Goal: Transaction & Acquisition: Obtain resource

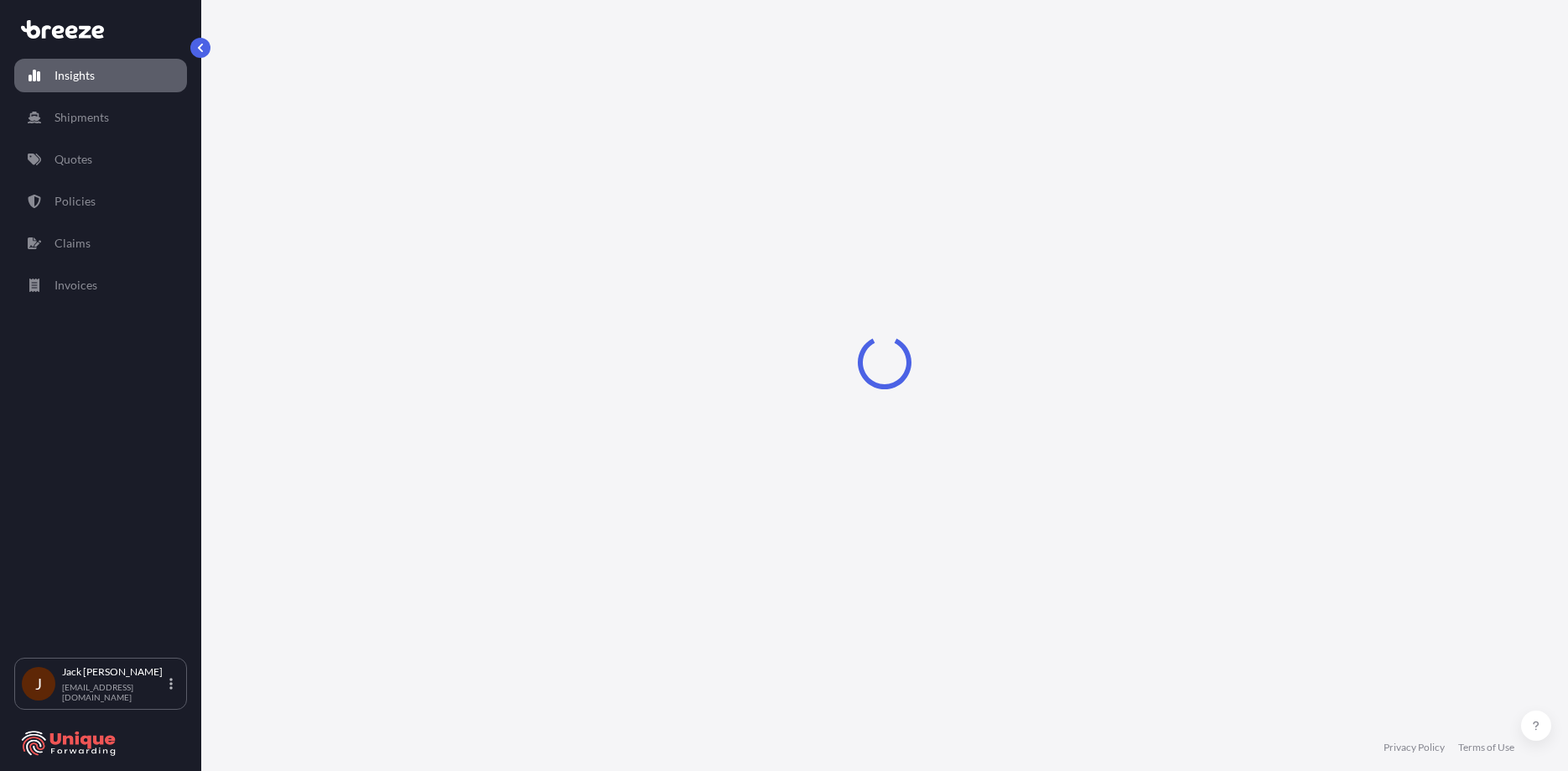
select select "2025"
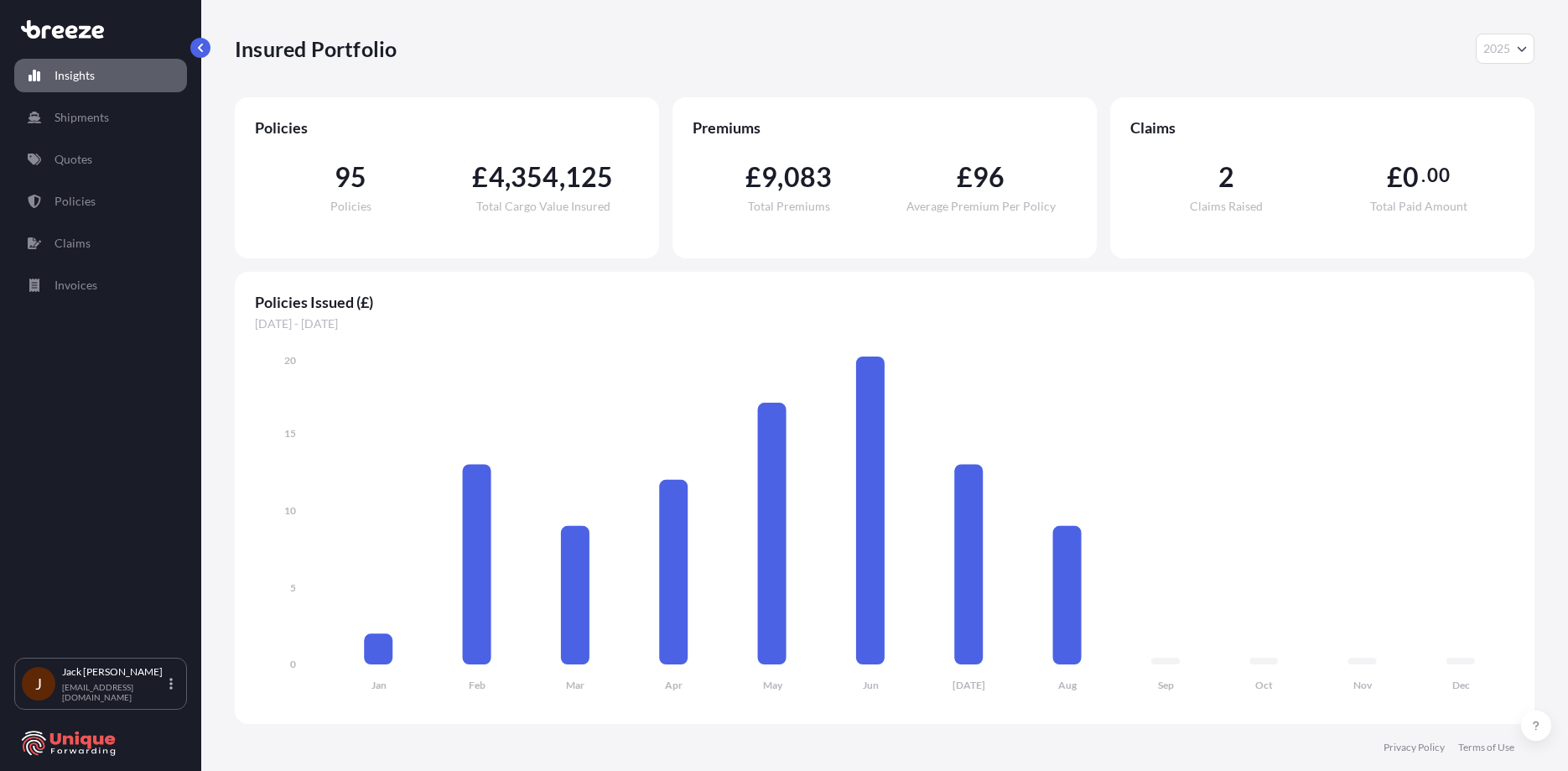
click at [109, 164] on link "Quotes" at bounding box center [100, 160] width 173 height 34
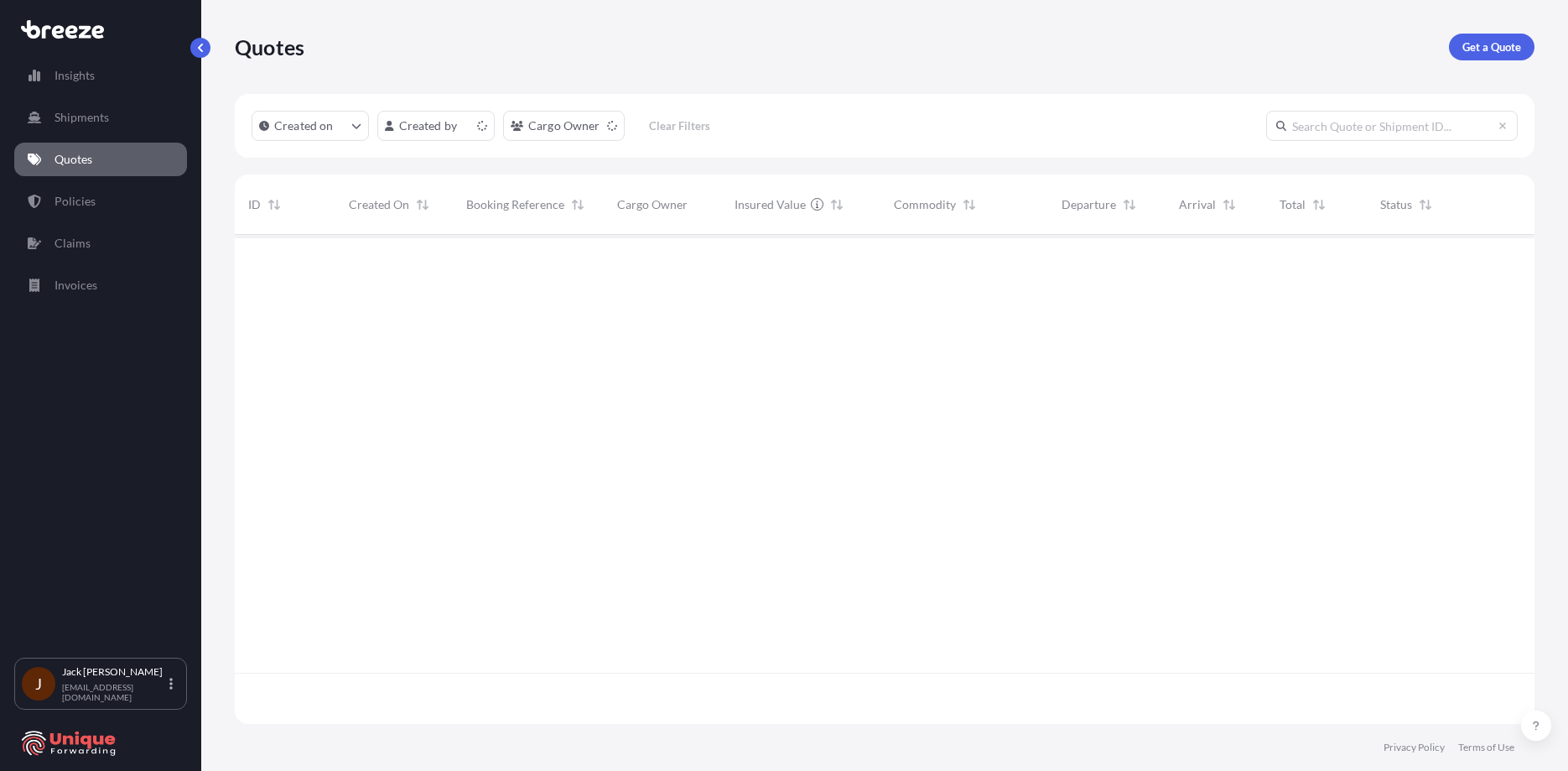
scroll to position [486, 1287]
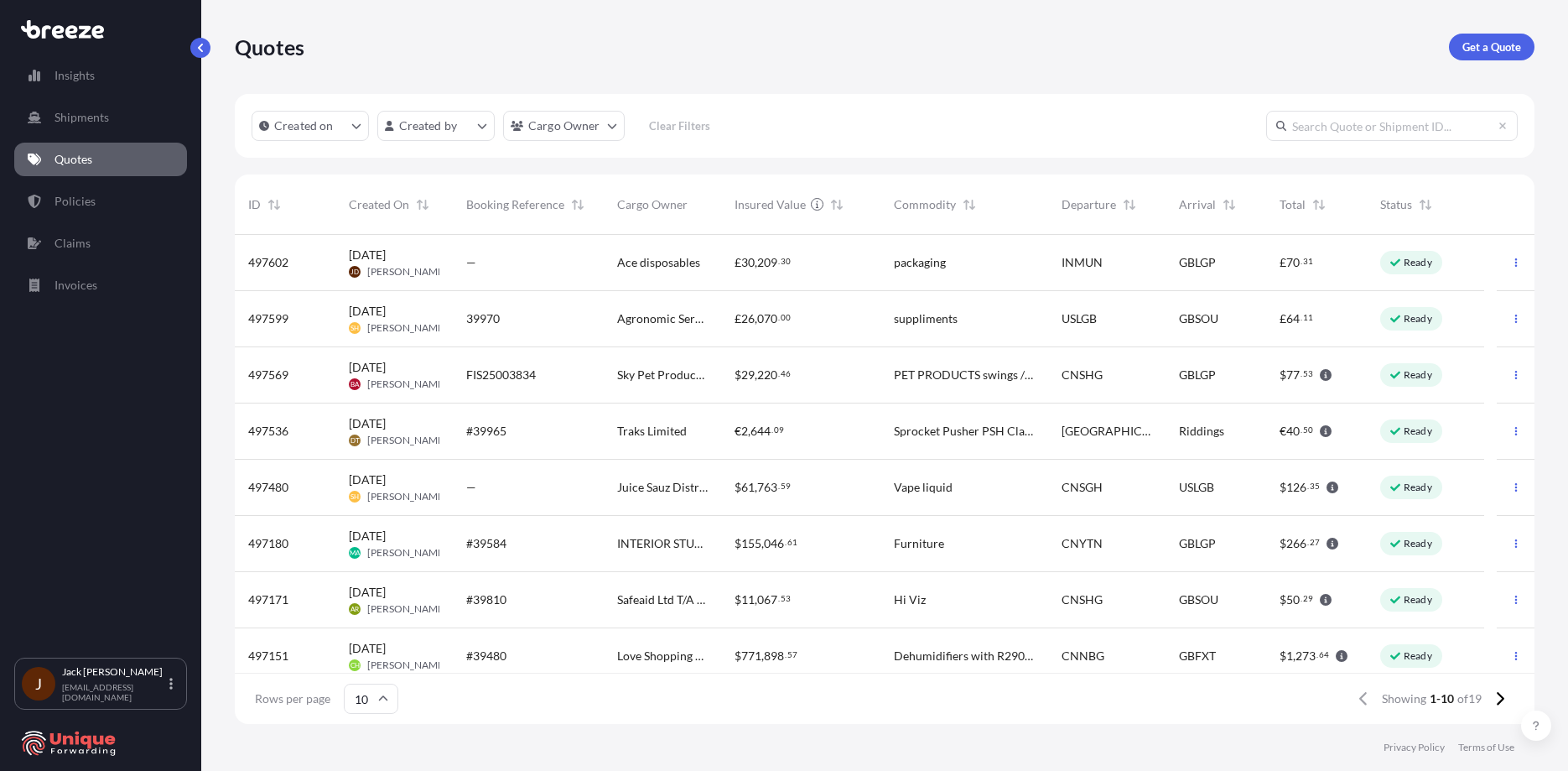
click at [1488, 57] on link "Get a Quote" at bounding box center [1492, 47] width 86 height 27
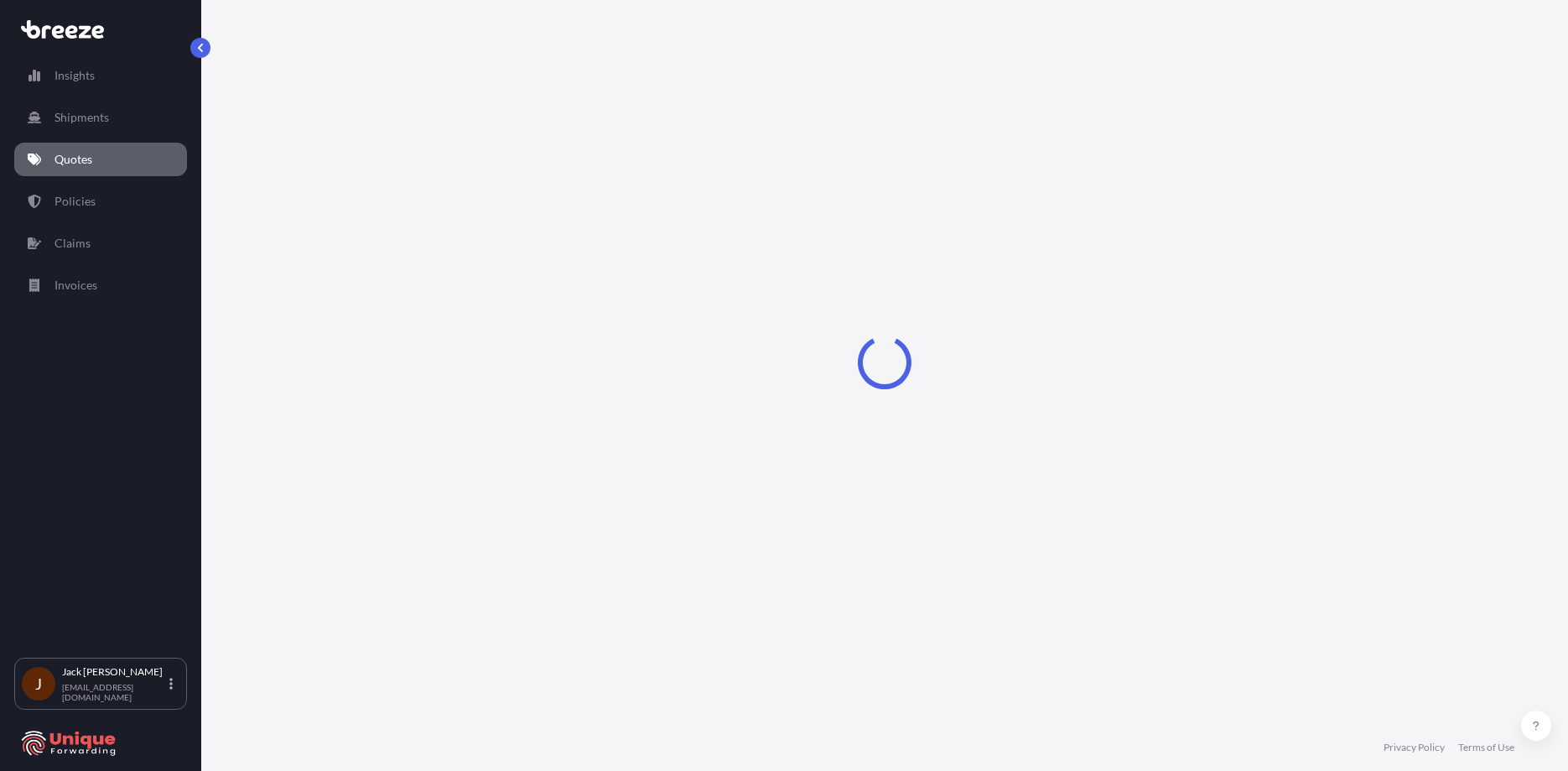
select select "Sea"
select select "1"
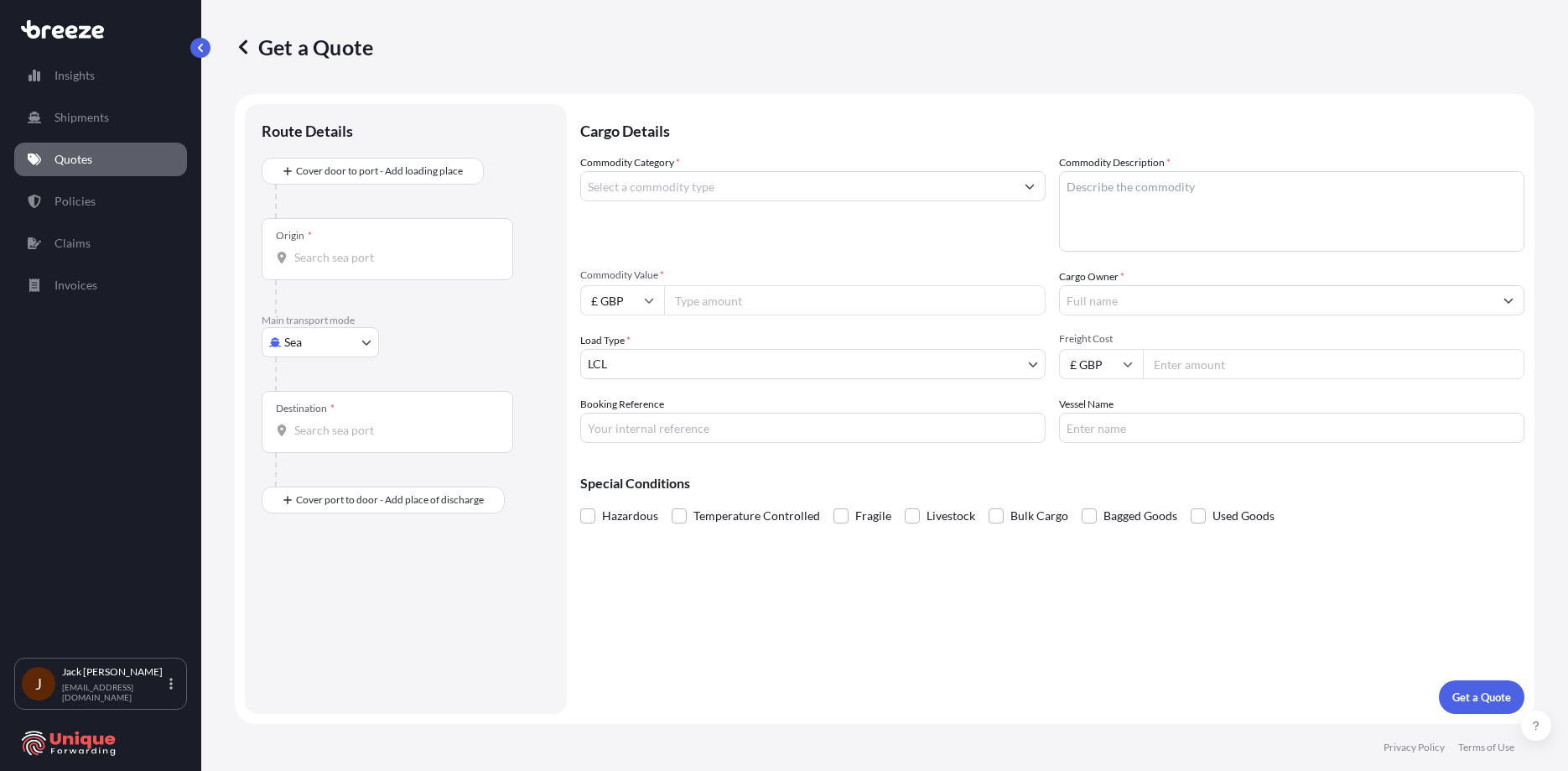
click at [398, 270] on div "Origin *" at bounding box center [387, 249] width 252 height 62
click at [398, 266] on input "Origin *" at bounding box center [393, 257] width 198 height 17
click at [358, 302] on div "INMUN - [GEOGRAPHIC_DATA] , [GEOGRAPHIC_DATA]" at bounding box center [428, 313] width 319 height 40
type input "INMUN - [GEOGRAPHIC_DATA], [GEOGRAPHIC_DATA]"
click at [352, 445] on div "Destination *" at bounding box center [387, 429] width 252 height 62
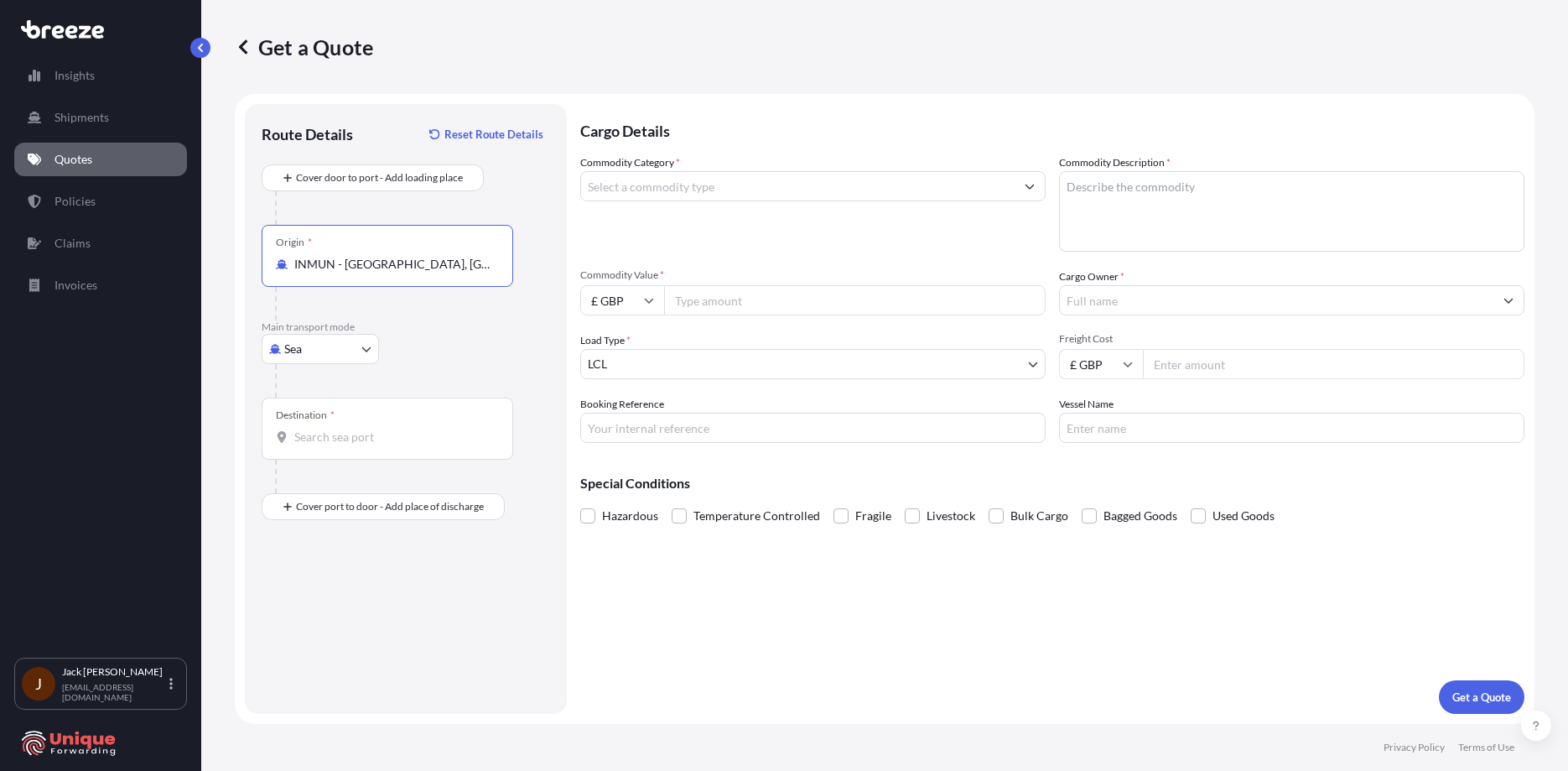
click at [352, 445] on input "Destination *" at bounding box center [393, 437] width 198 height 17
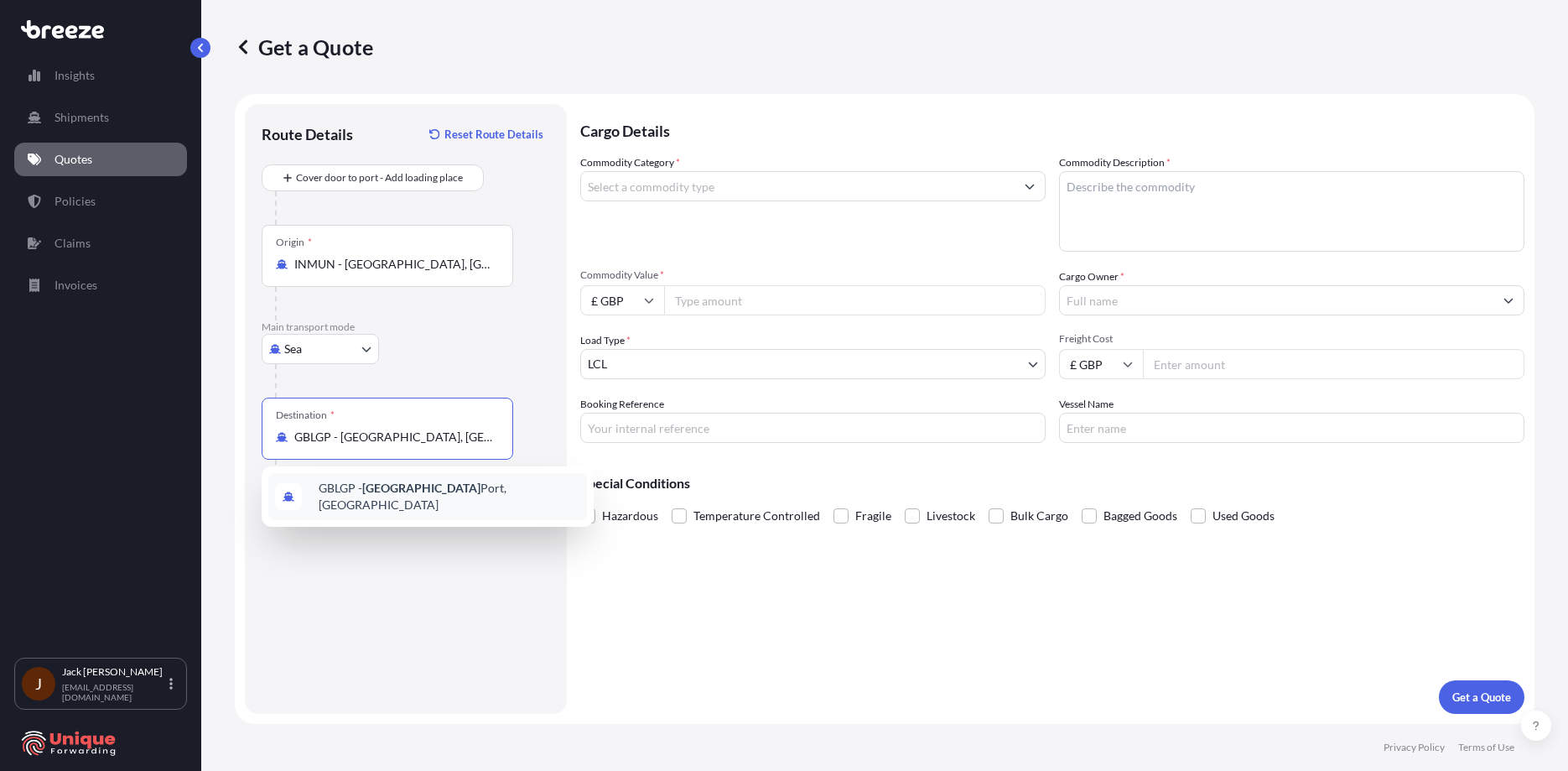
type input "GBLGP - [GEOGRAPHIC_DATA], [GEOGRAPHIC_DATA]"
click at [374, 487] on div at bounding box center [394, 477] width 238 height 34
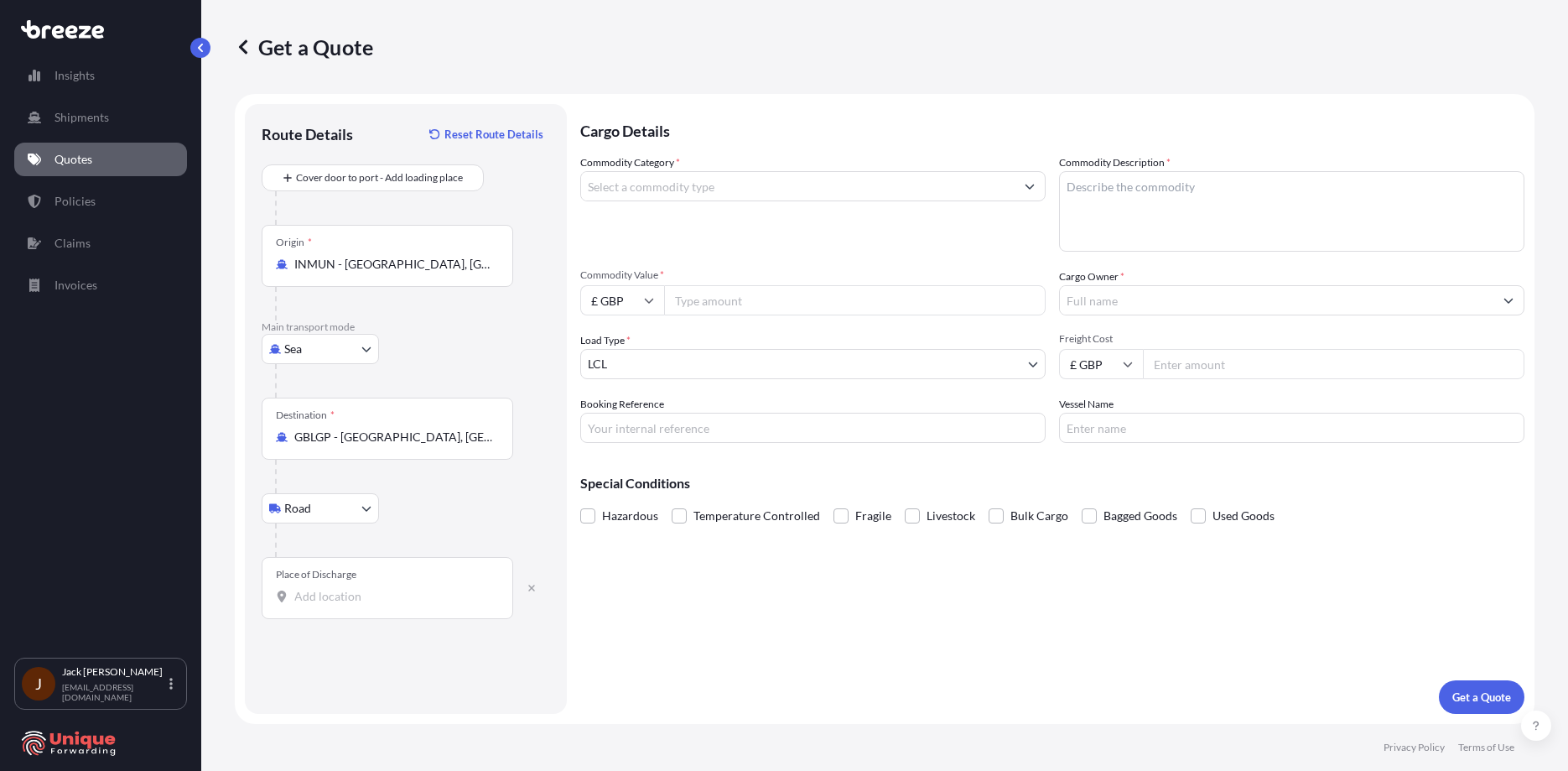
click at [386, 596] on input "Place of Discharge" at bounding box center [393, 596] width 198 height 17
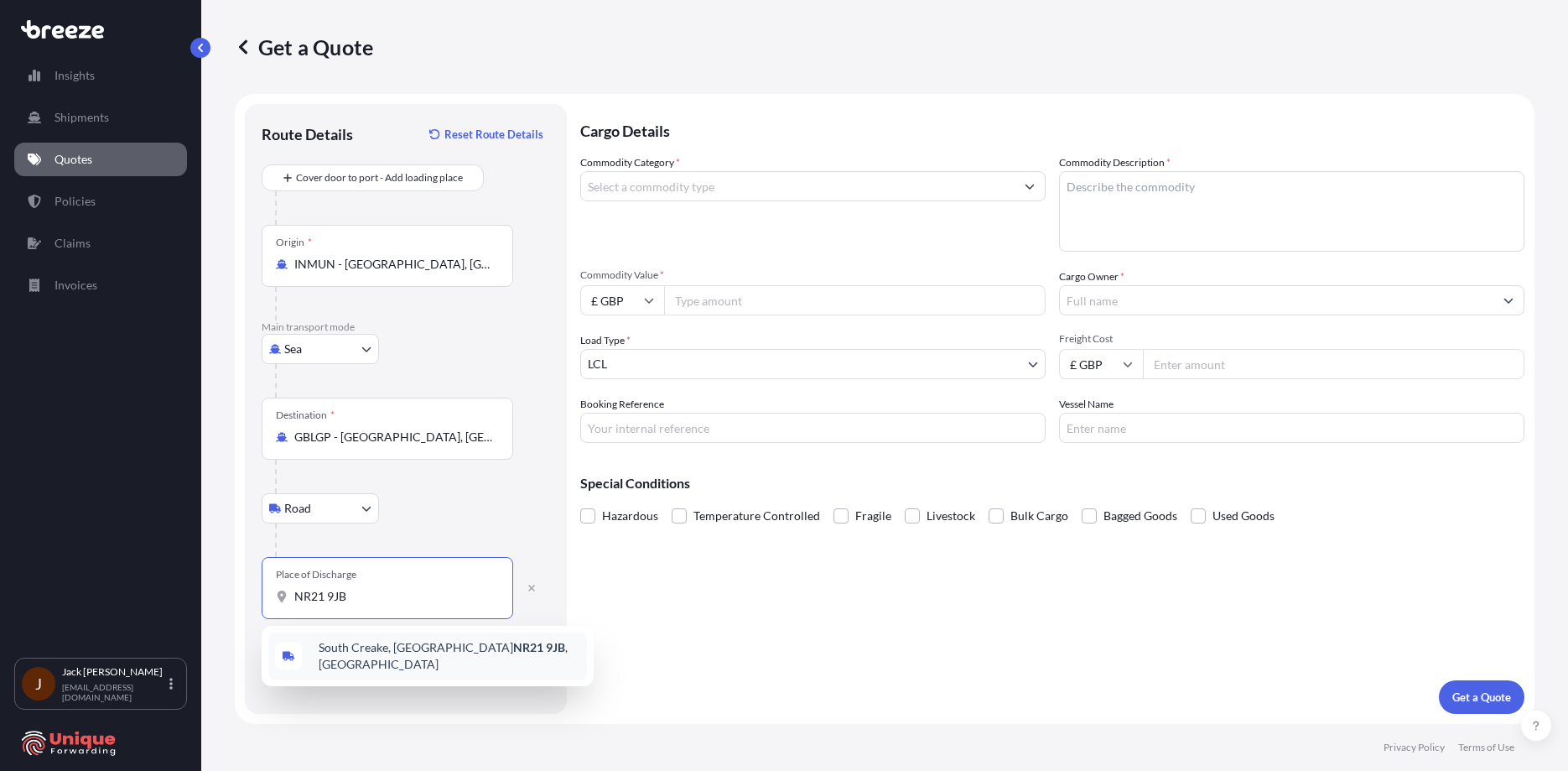
click at [370, 650] on span "[STREET_ADDRESS]" at bounding box center [449, 656] width 261 height 34
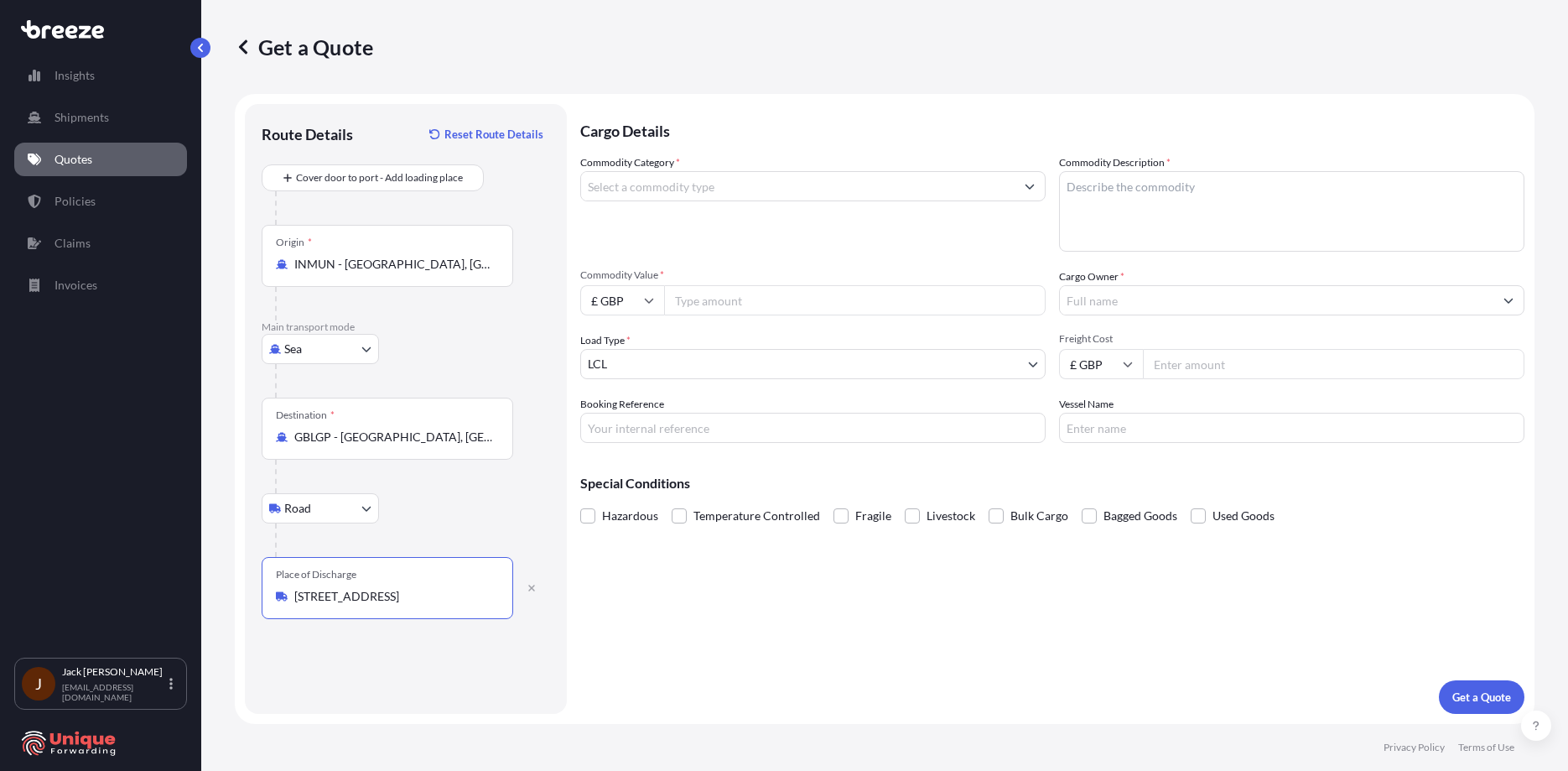
type input "[STREET_ADDRESS]"
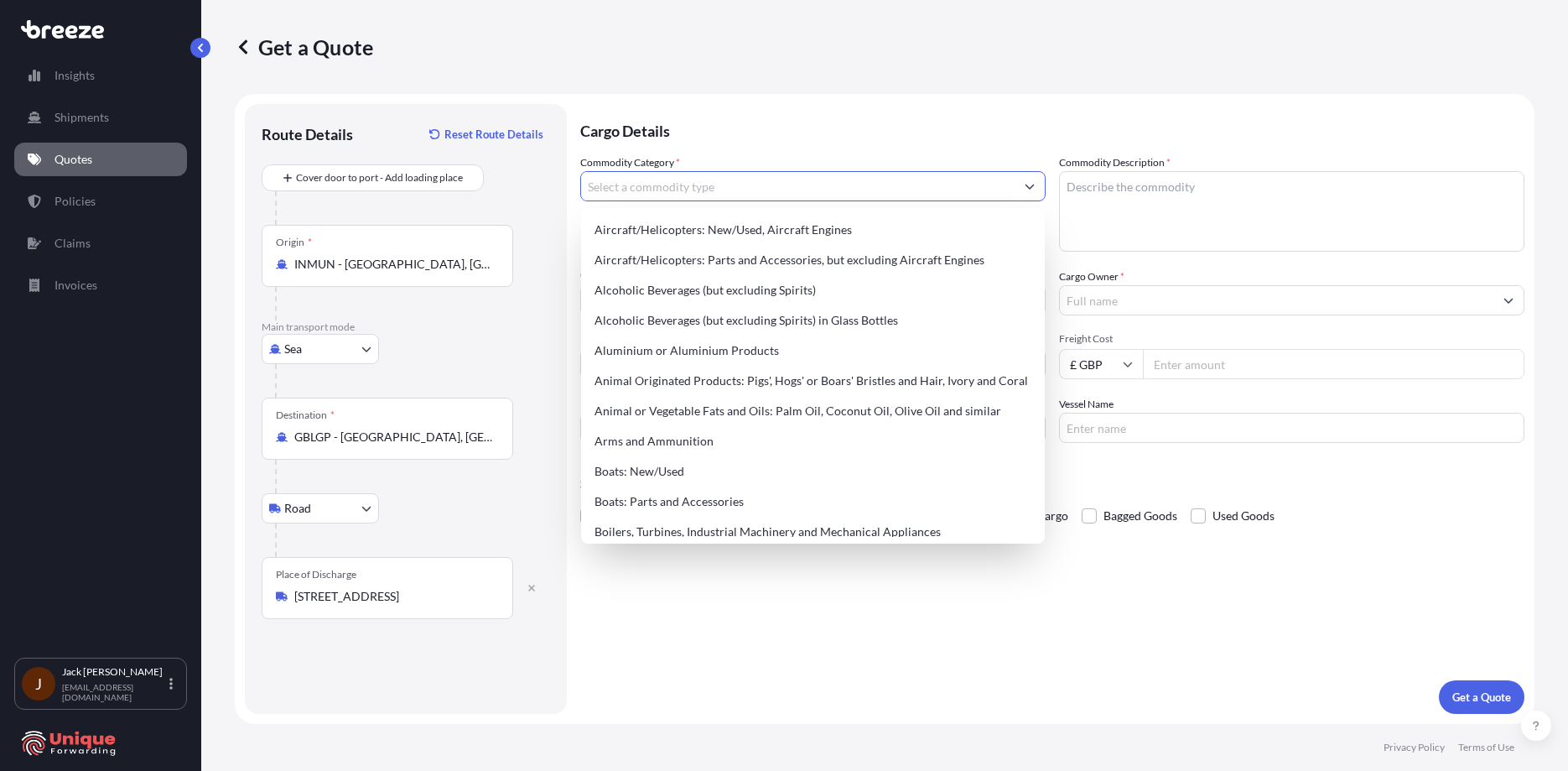
click at [782, 181] on input "Commodity Category *" at bounding box center [798, 186] width 433 height 30
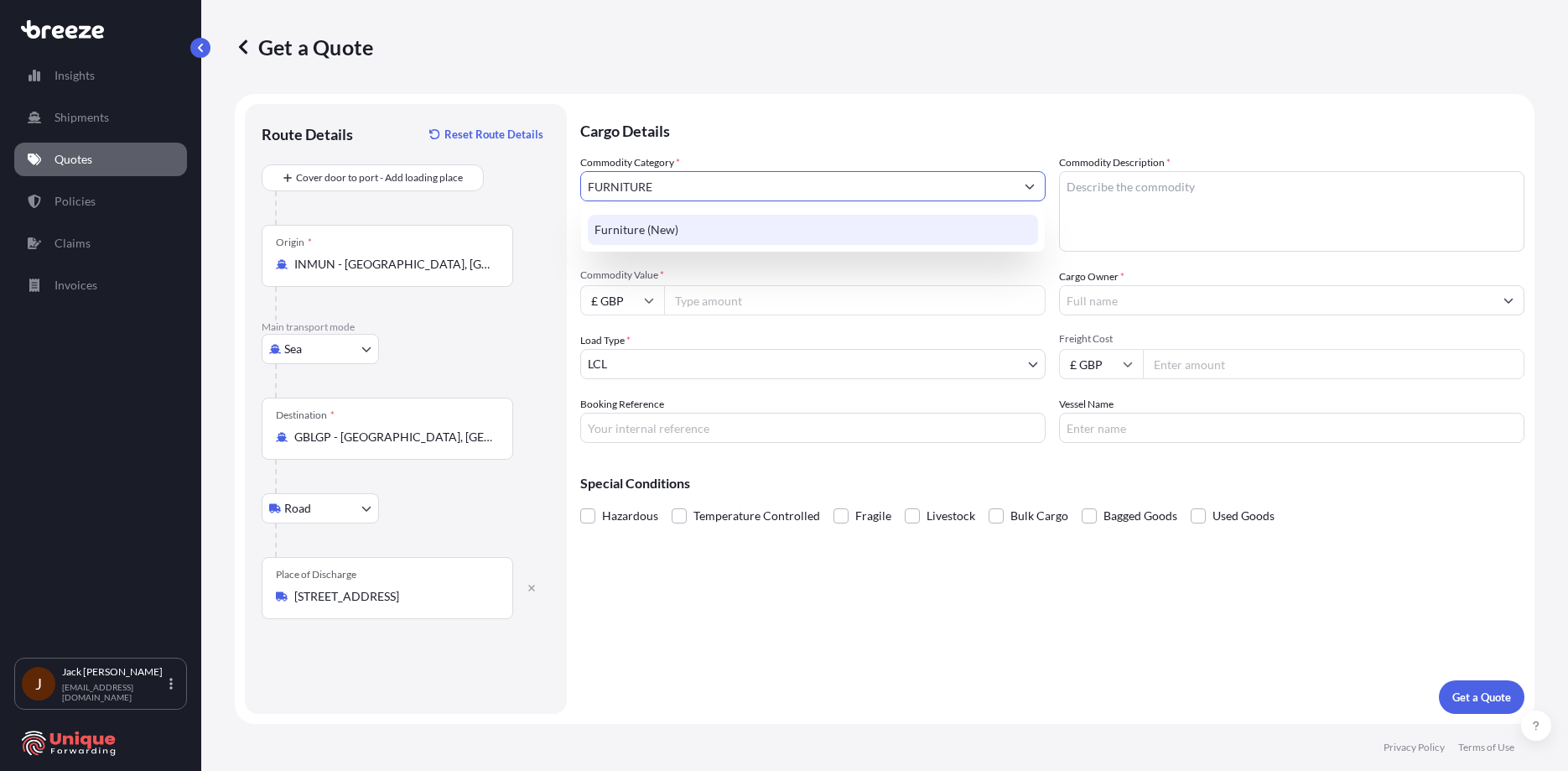
click at [830, 232] on div "Furniture (New)" at bounding box center [813, 230] width 450 height 30
type input "Furniture (New)"
click at [1128, 194] on textarea "Commodity Description *" at bounding box center [1291, 211] width 465 height 81
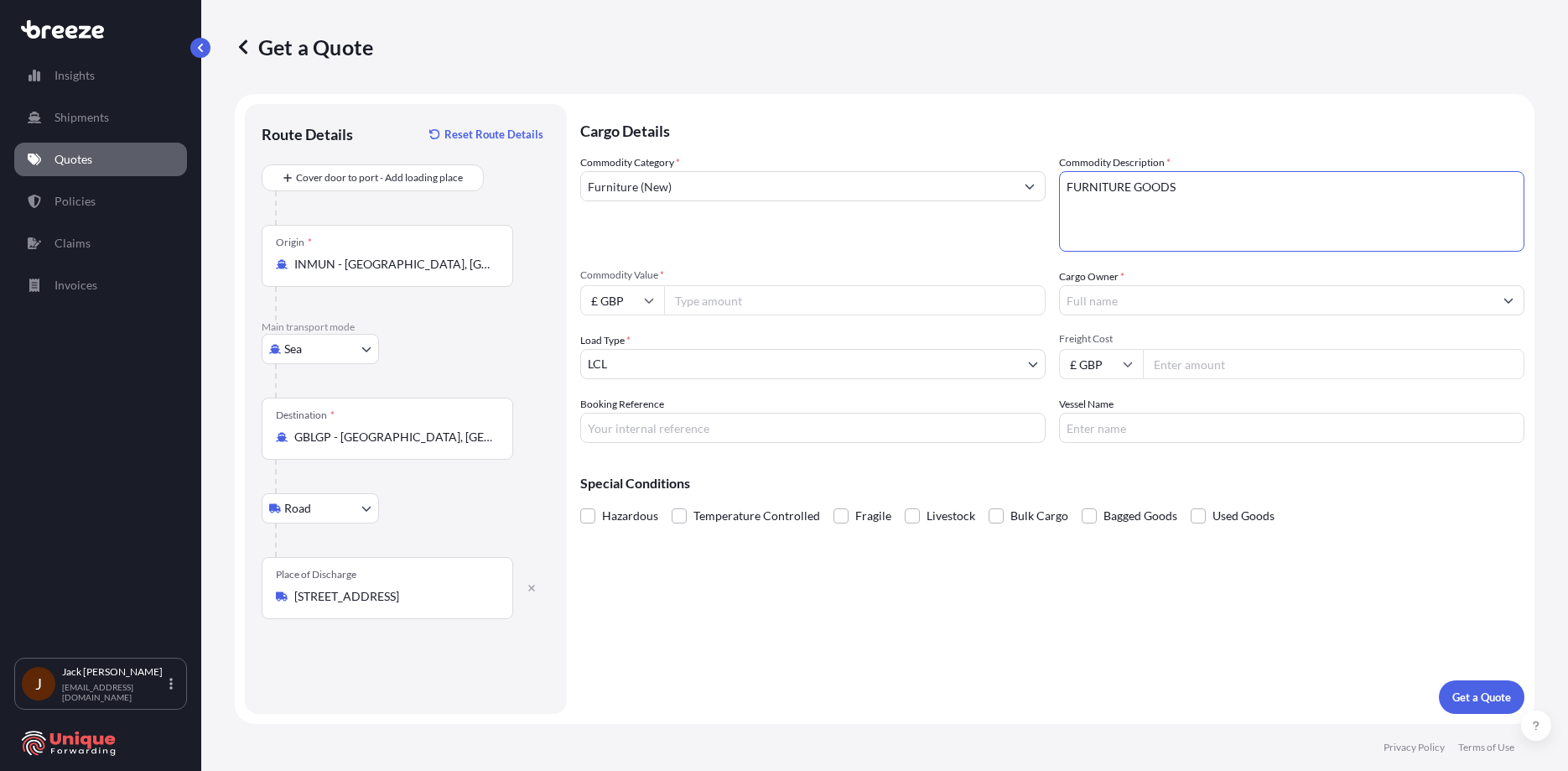
type textarea "FURNITURE GOODS"
click at [761, 296] on input "Commodity Value *" at bounding box center [854, 300] width 382 height 30
click at [651, 292] on input "£ GBP" at bounding box center [622, 300] width 84 height 30
click at [638, 424] on div "$ USD" at bounding box center [621, 417] width 70 height 32
type input "$ USD"
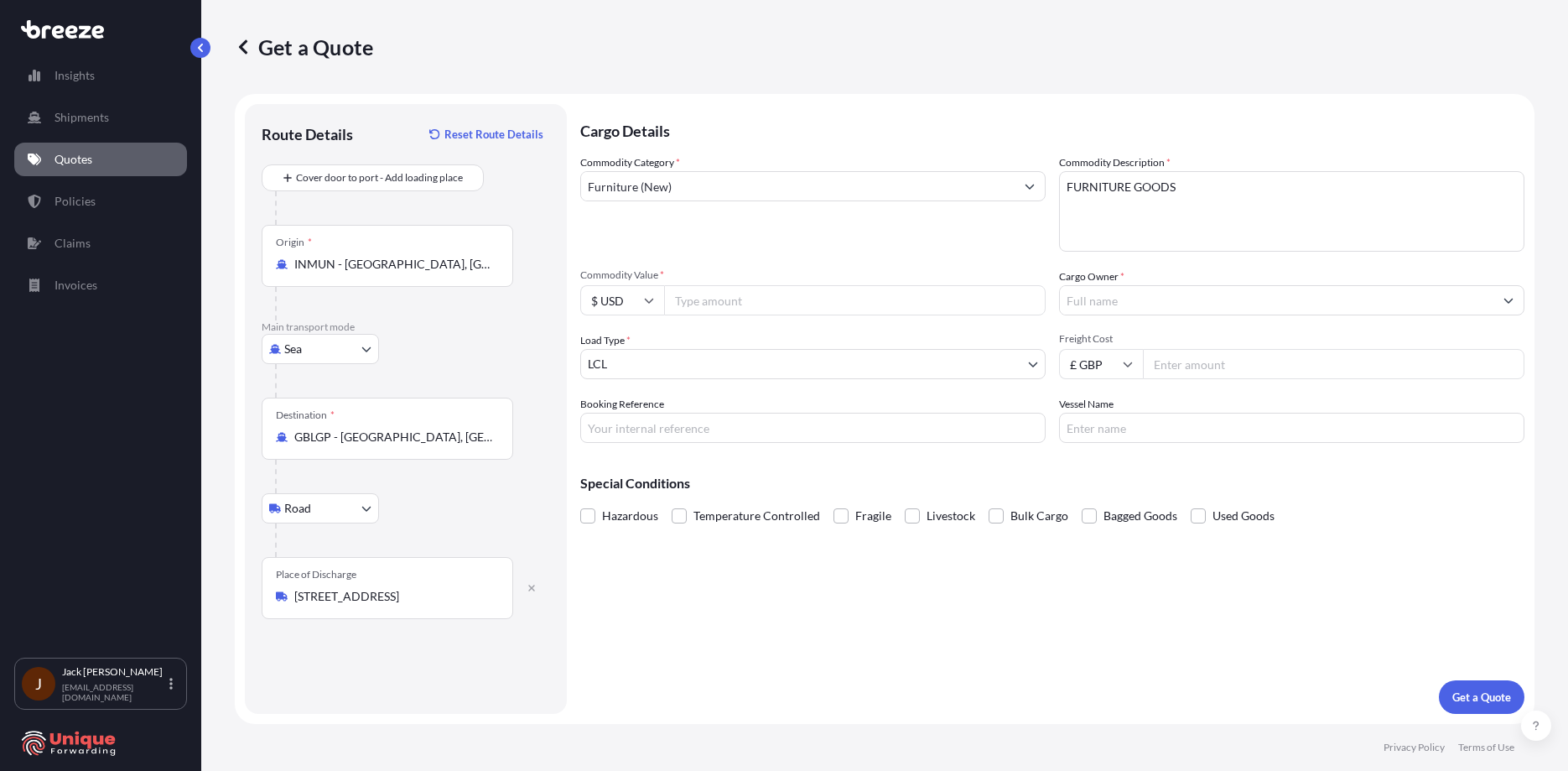
click at [707, 304] on input "Commodity Value *" at bounding box center [854, 300] width 382 height 30
type input "30000"
click at [719, 353] on body "Insights Shipments Quotes Policies Claims Invoices J [PERSON_NAME] [EMAIL_ADDRE…" at bounding box center [784, 386] width 1568 height 771
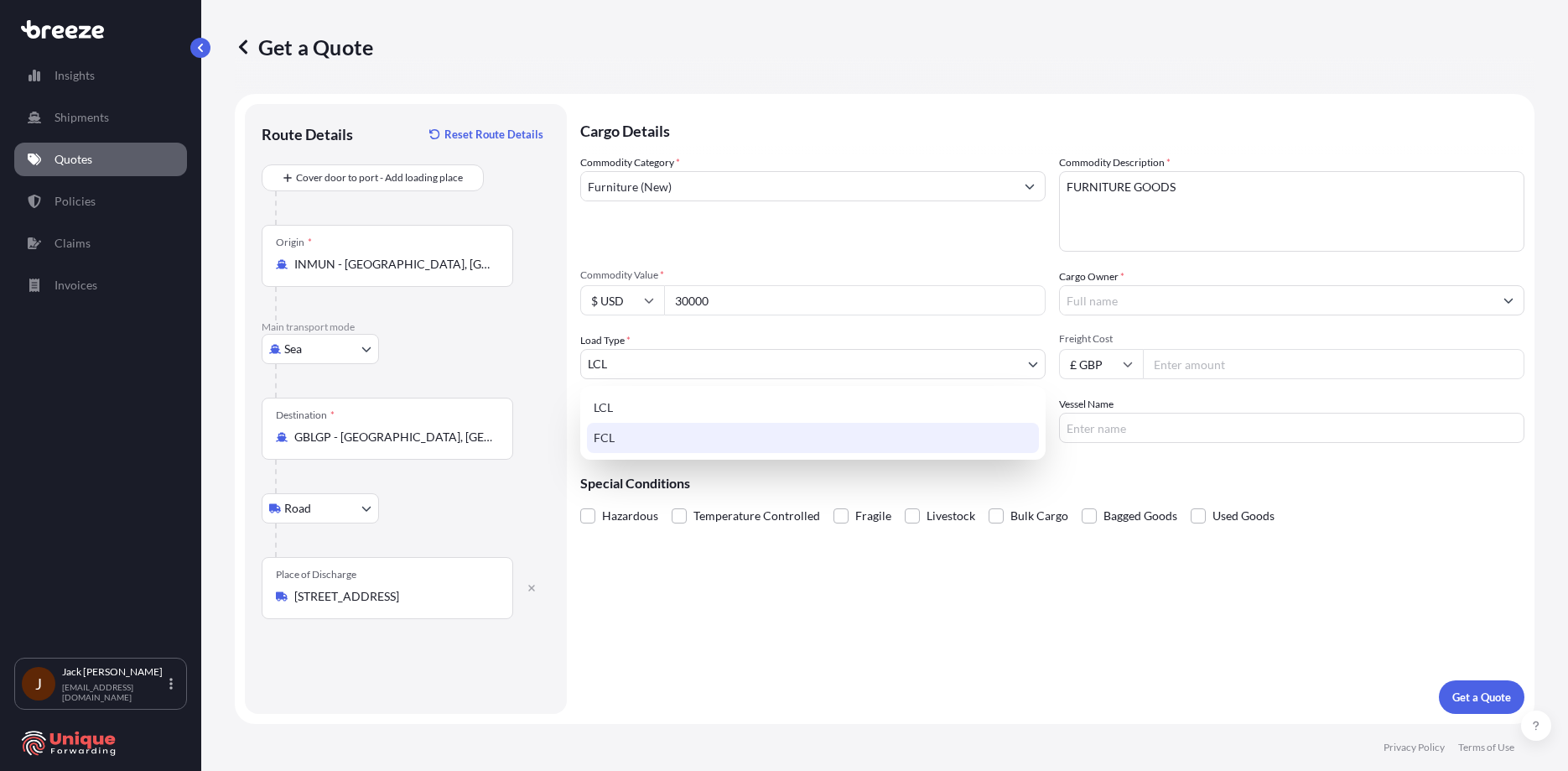
click at [729, 442] on div "FCL" at bounding box center [813, 438] width 452 height 30
select select "2"
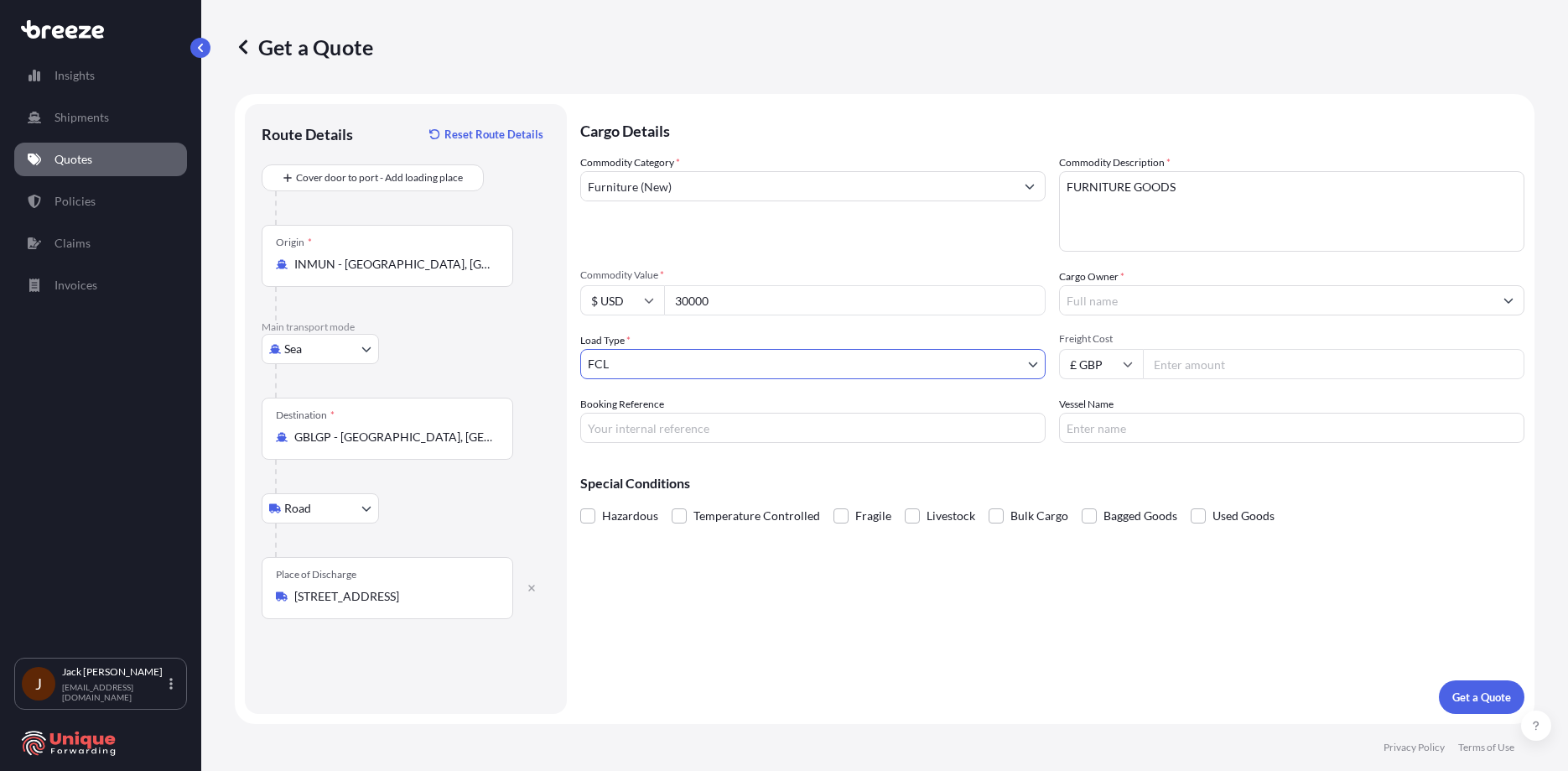
click at [1130, 304] on input "Cargo Owner *" at bounding box center [1276, 300] width 433 height 30
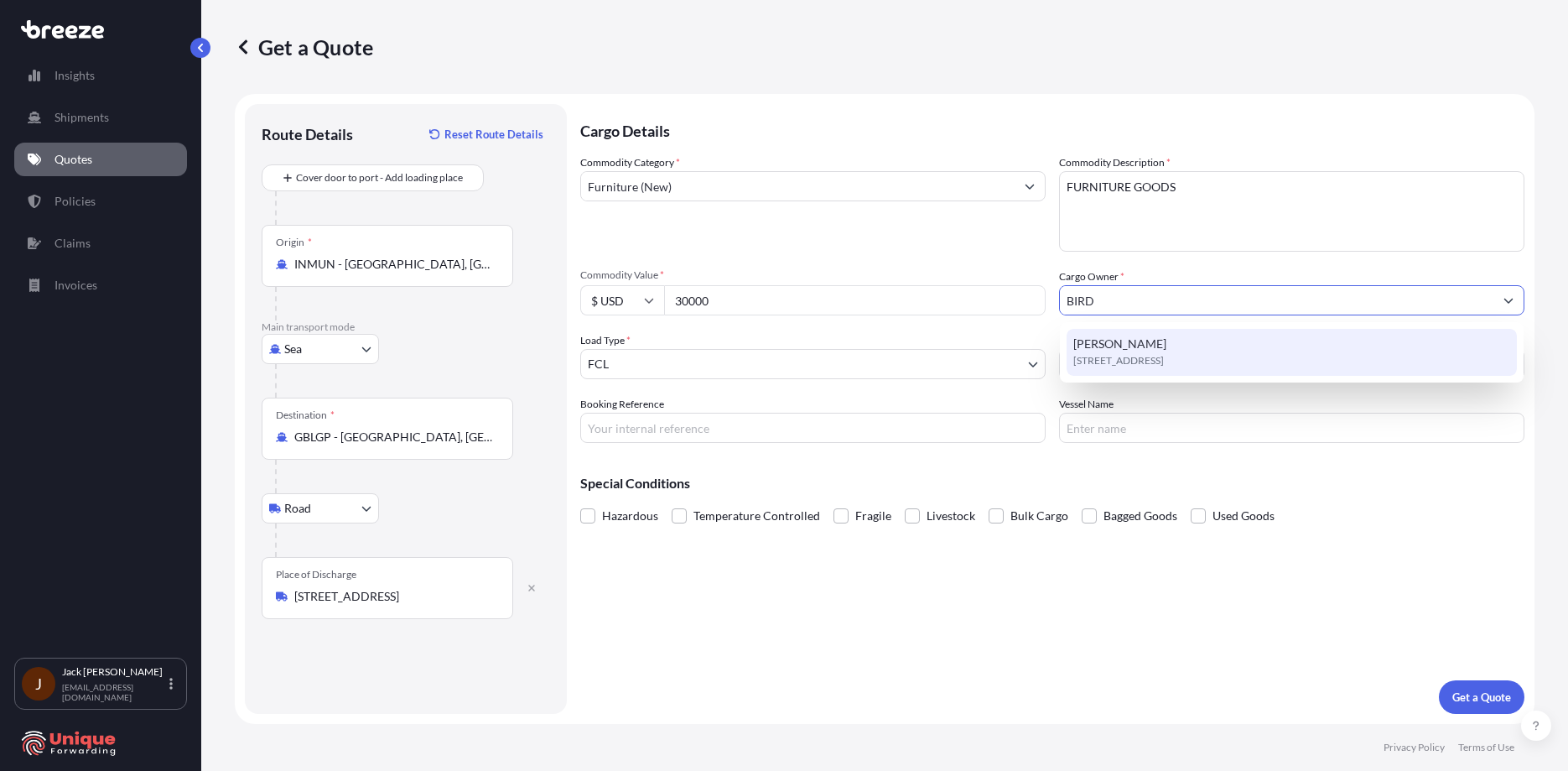
click at [1150, 333] on div "[PERSON_NAME][STREET_ADDRESS]" at bounding box center [1292, 352] width 450 height 47
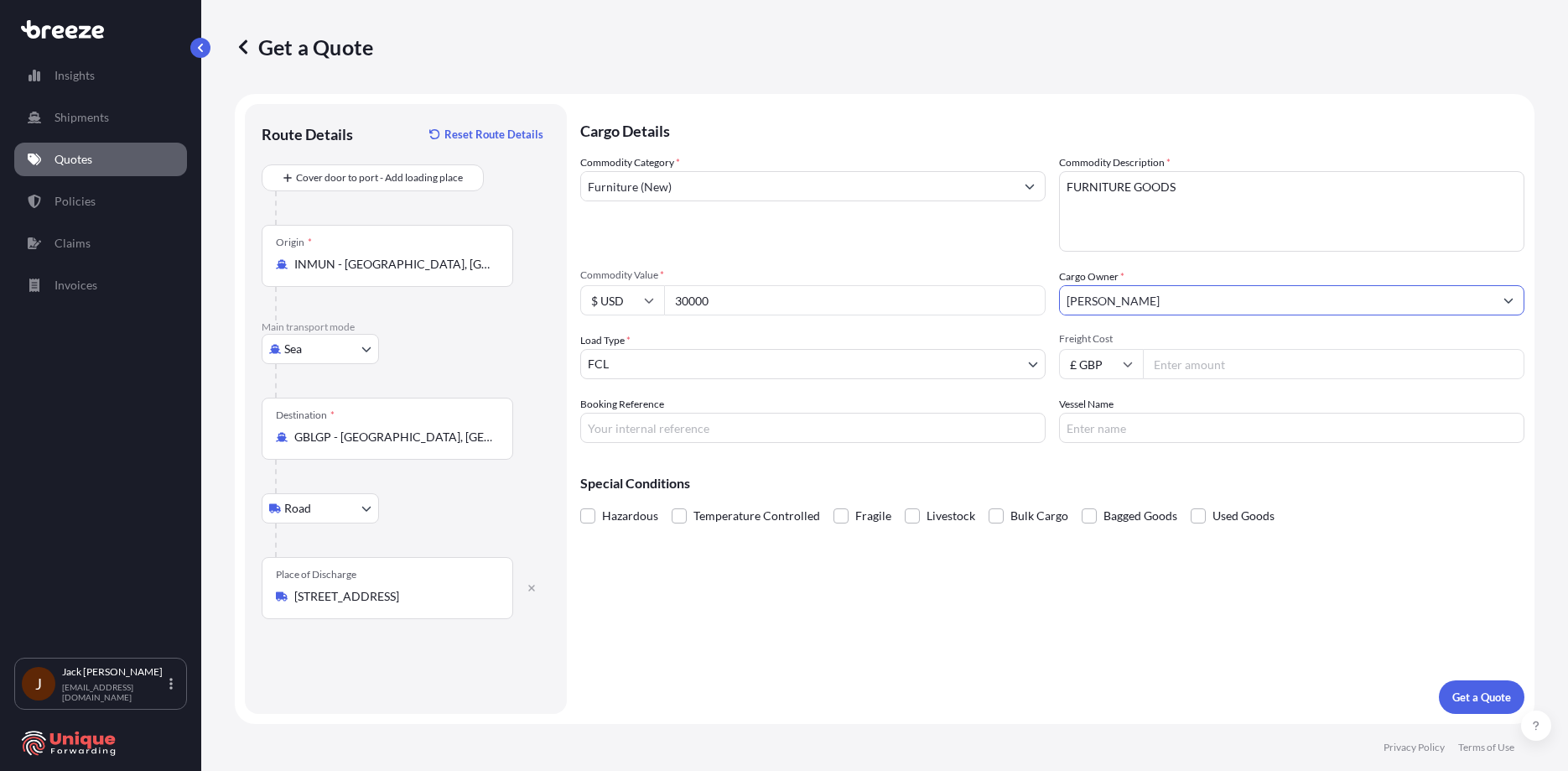
type input "[PERSON_NAME]"
click at [1175, 367] on input "Freight Cost" at bounding box center [1334, 364] width 382 height 30
type input "2643.63"
click at [805, 444] on div "Cargo Details Commodity Category * Furniture (New) Commodity Description * FURN…" at bounding box center [1052, 409] width 944 height 610
click at [810, 432] on input "Booking Reference" at bounding box center [813, 428] width 465 height 30
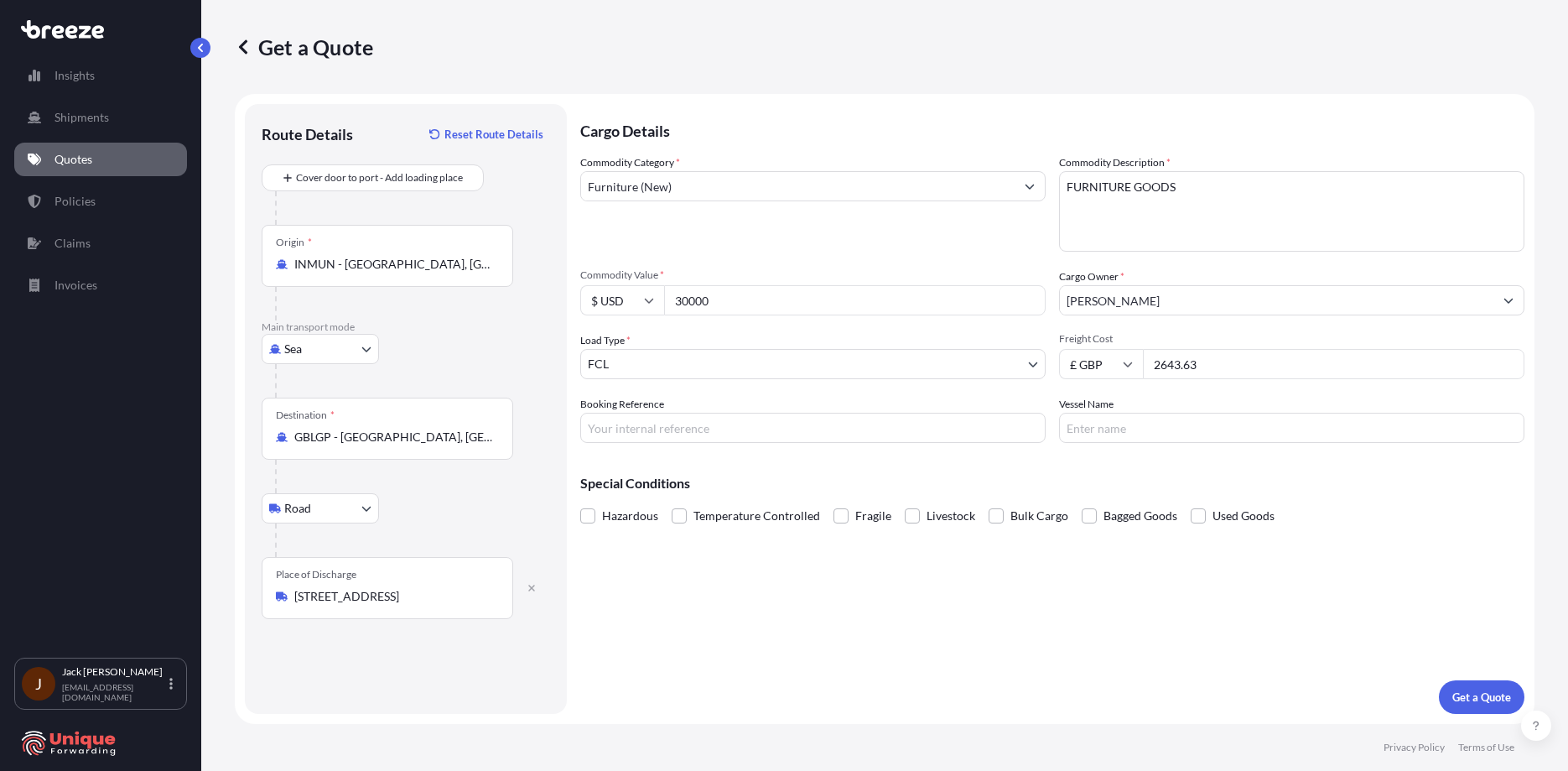
click at [862, 442] on input "Booking Reference" at bounding box center [813, 428] width 465 height 30
paste input "#40029"
type input "#40029"
click at [1486, 693] on p "Get a Quote" at bounding box center [1482, 697] width 59 height 17
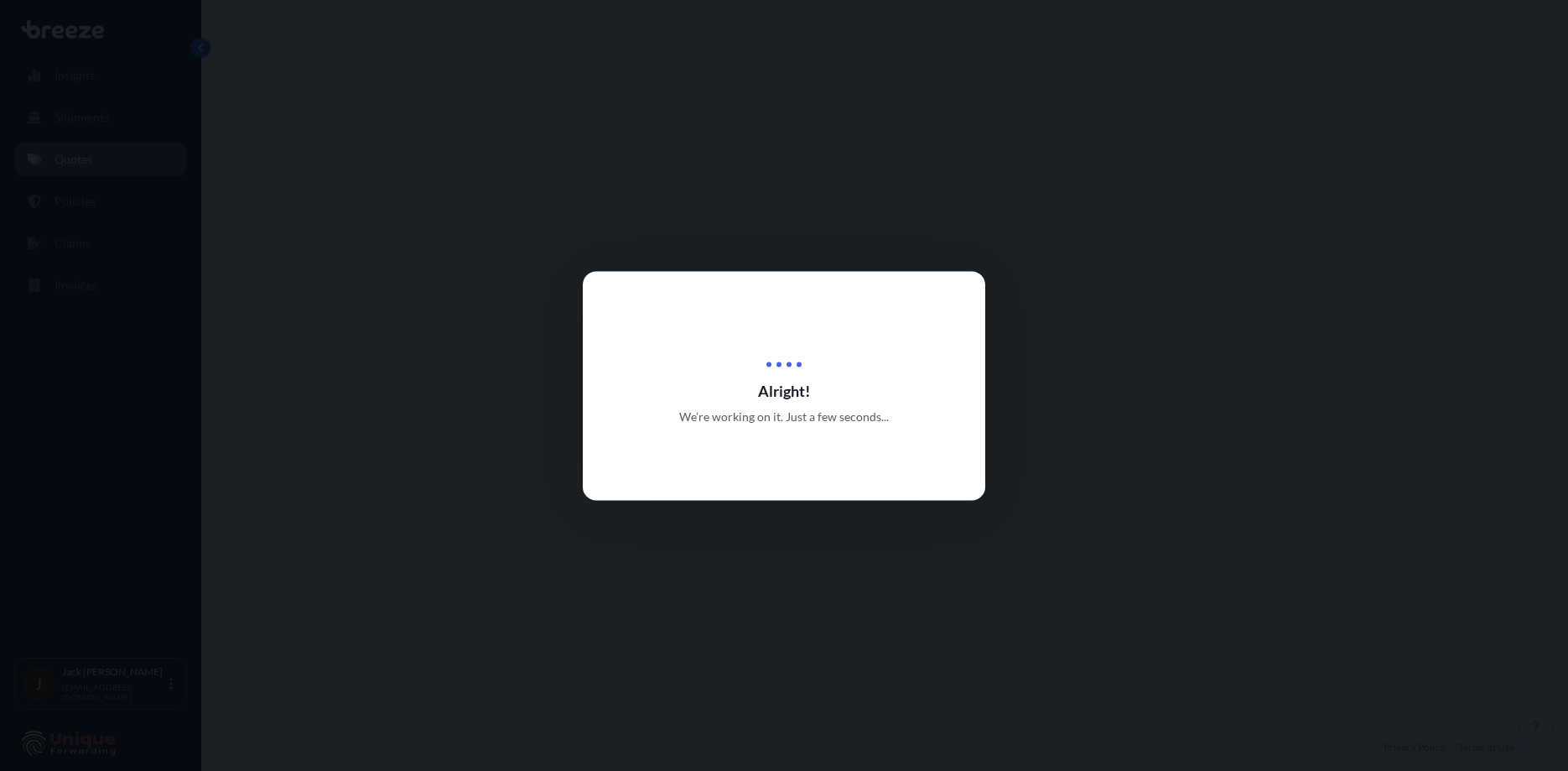
select select "Sea"
select select "Road"
select select "2"
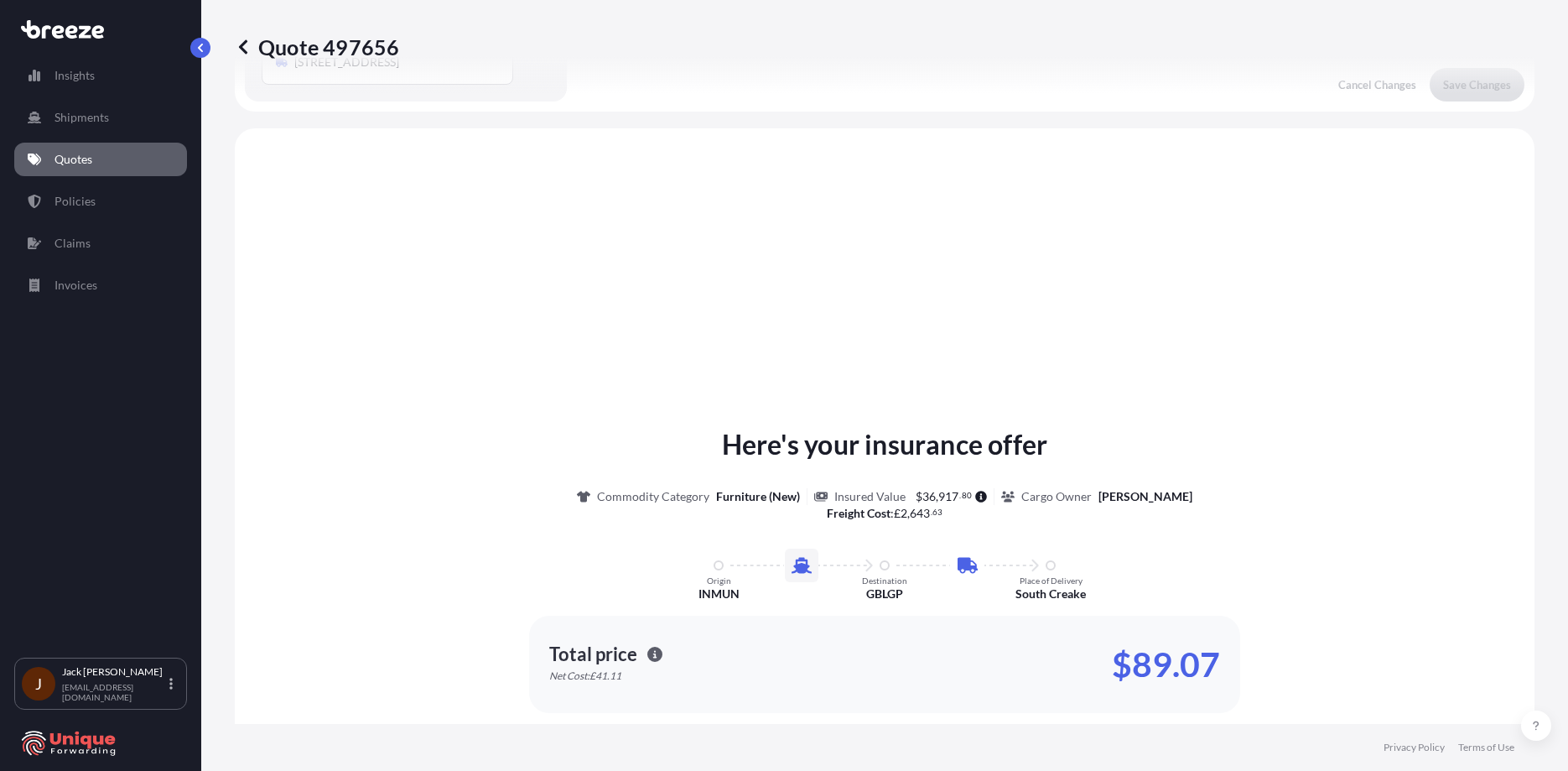
scroll to position [572, 0]
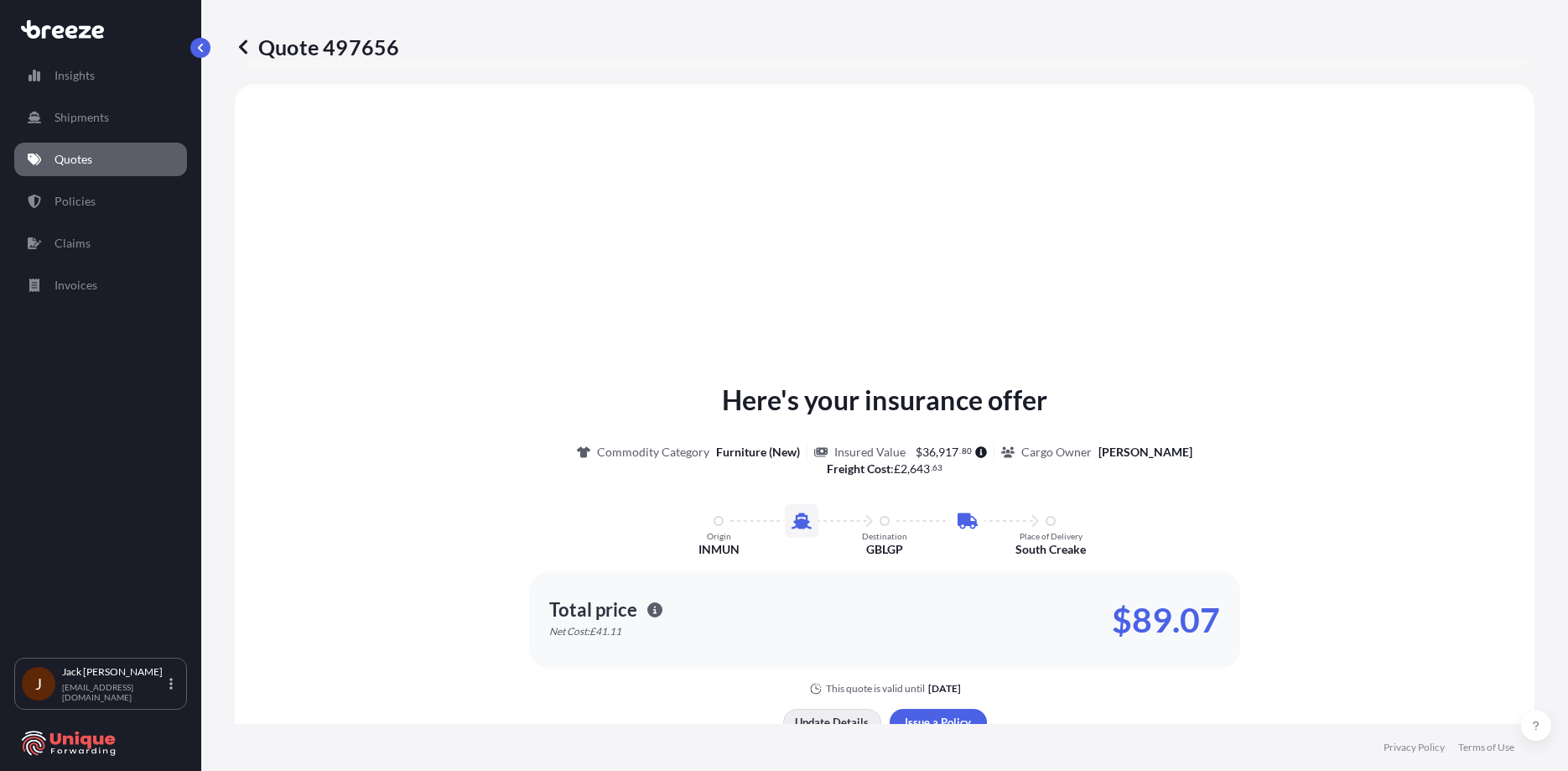
click at [856, 716] on p "Update Details" at bounding box center [831, 721] width 74 height 17
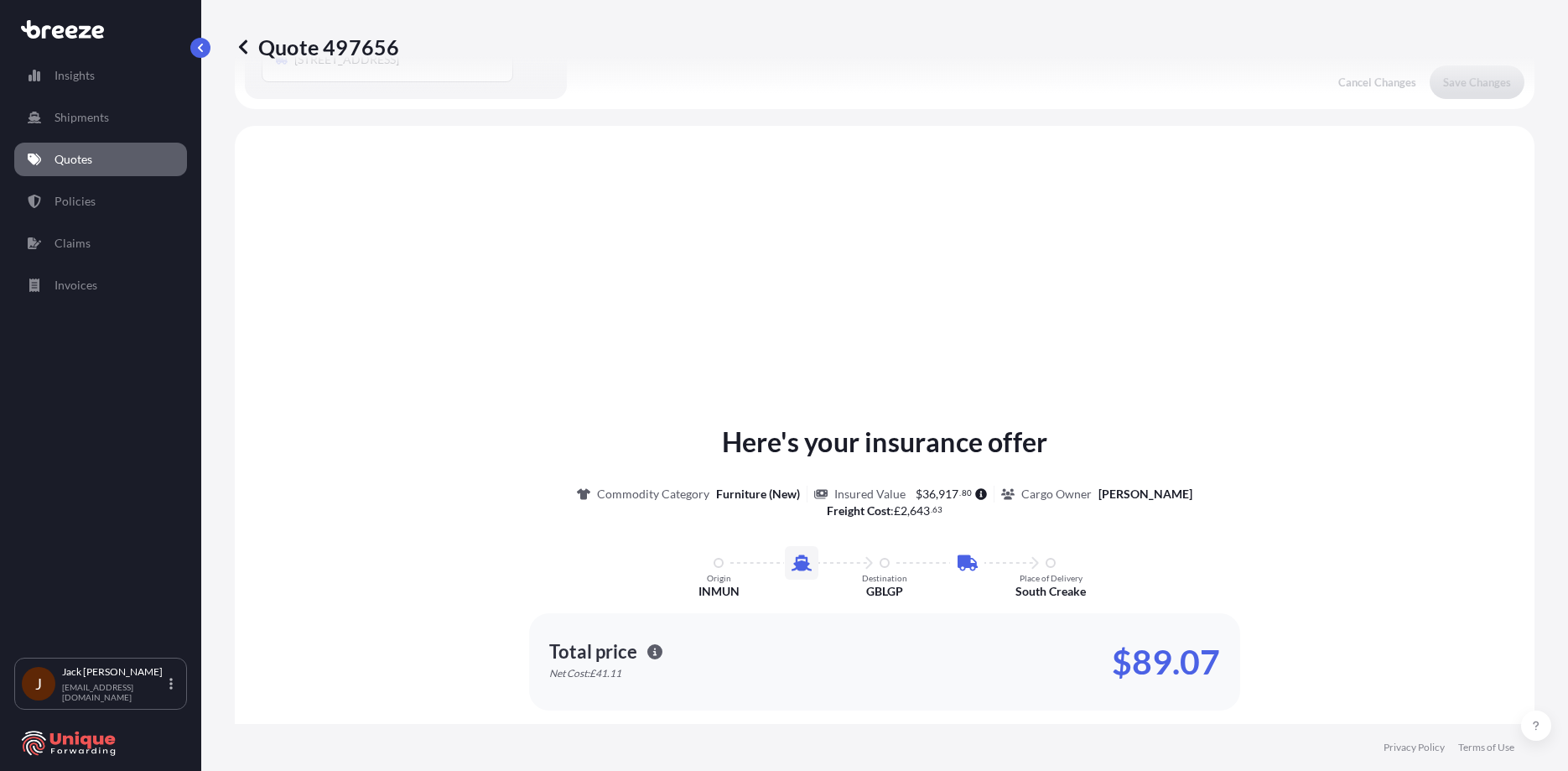
scroll to position [866, 0]
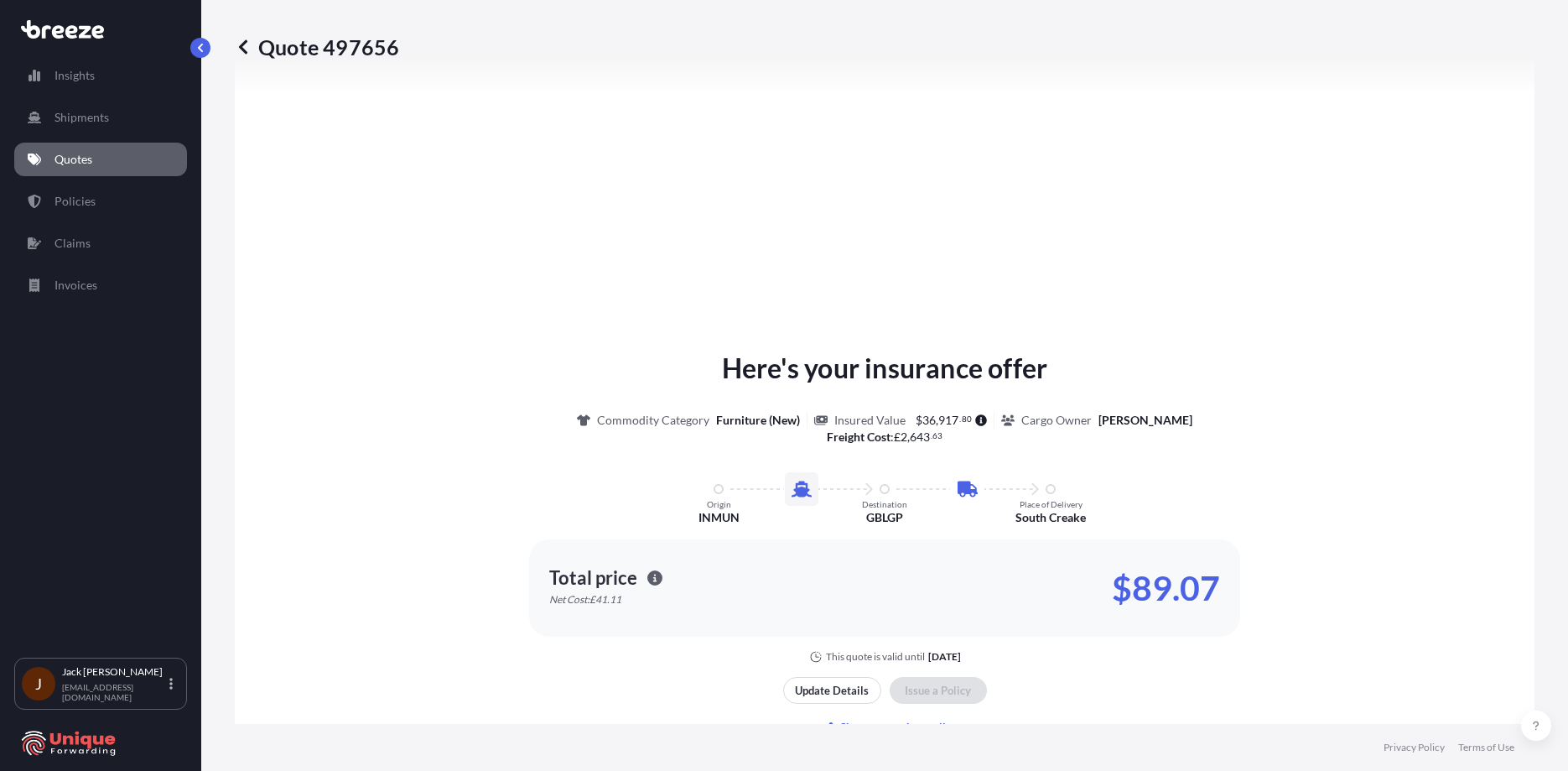
type input "[STREET_ADDRESS]"
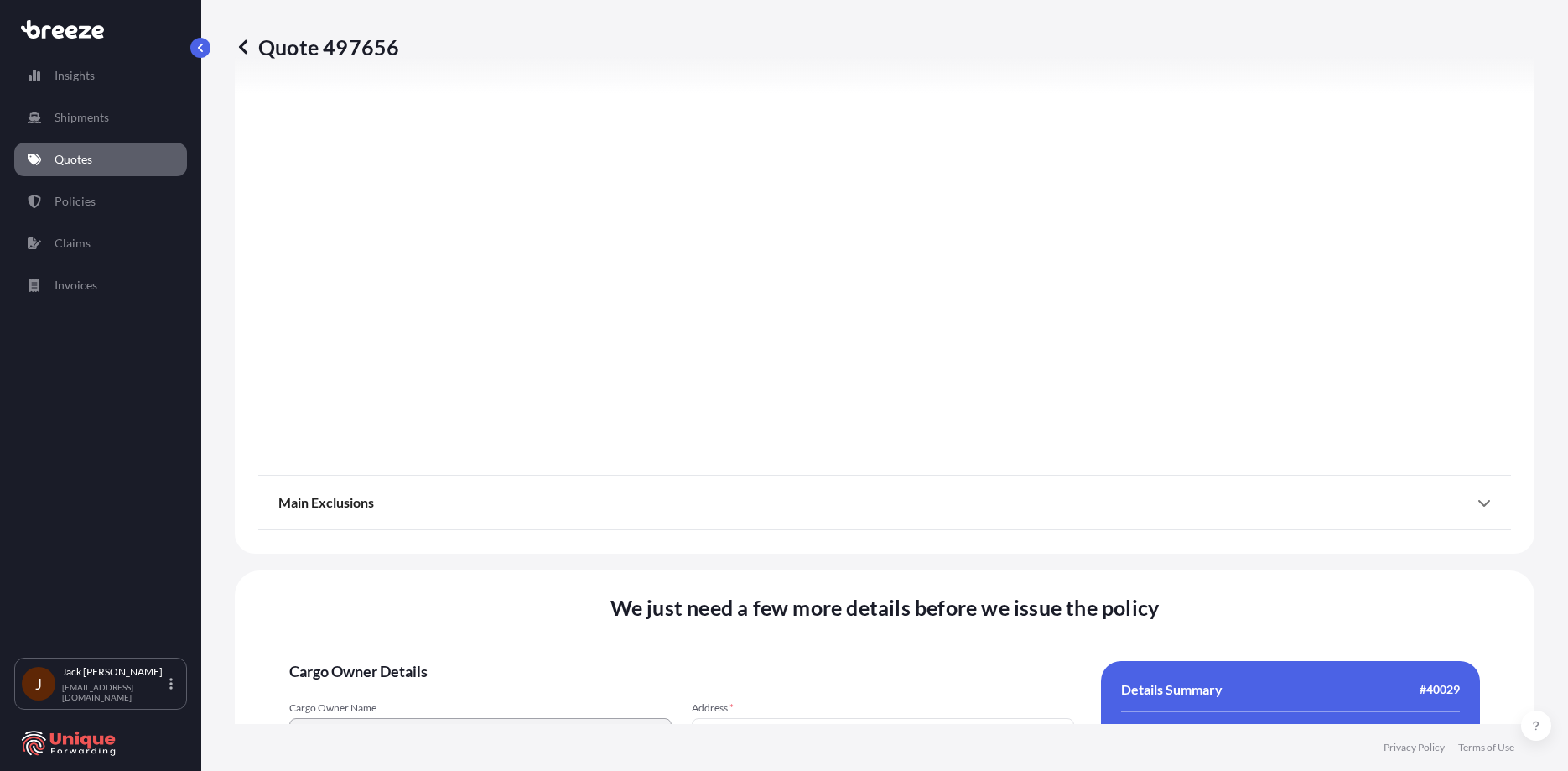
scroll to position [1448, 0]
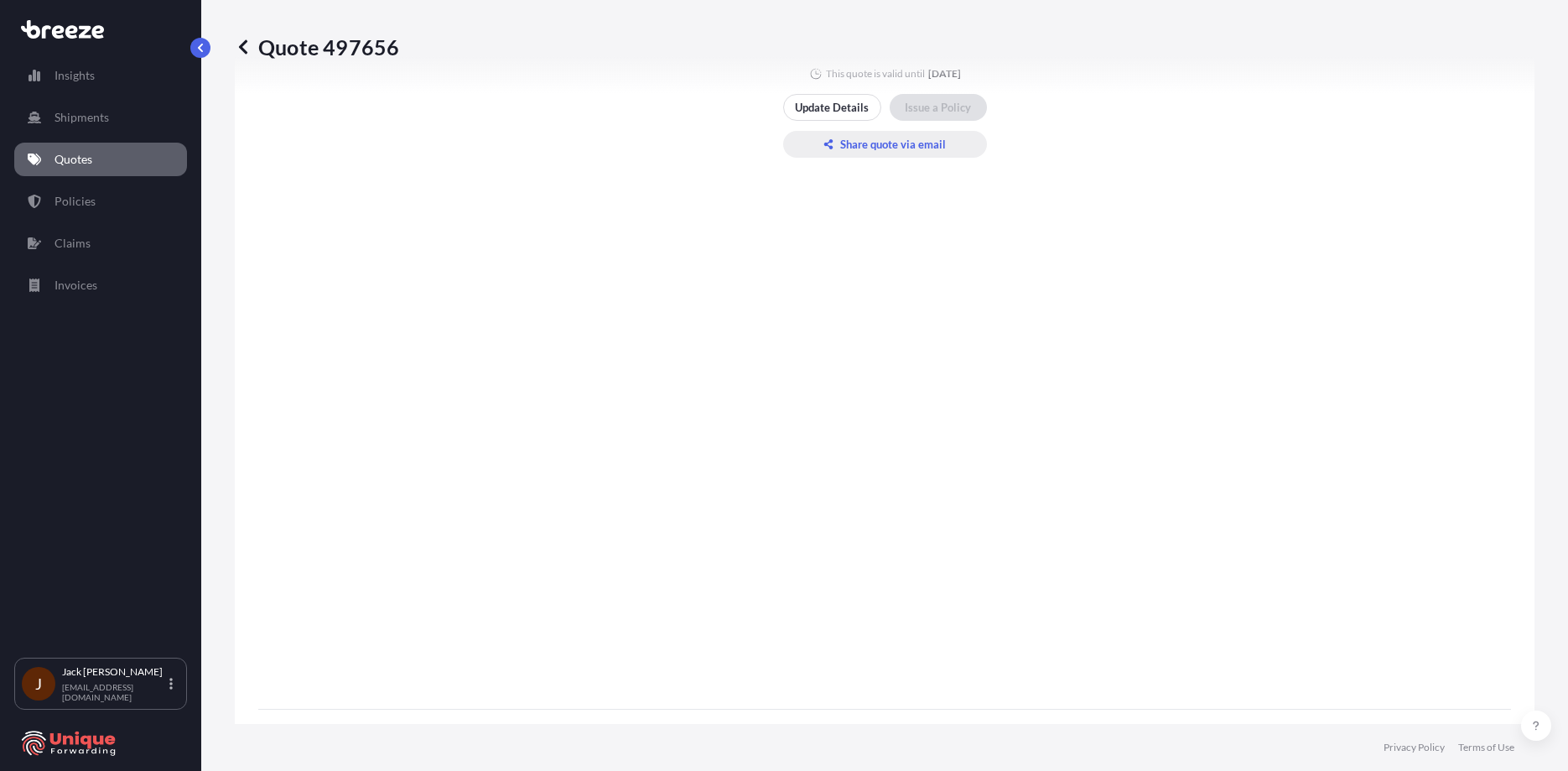
click at [887, 139] on p "Share quote via email" at bounding box center [893, 144] width 105 height 17
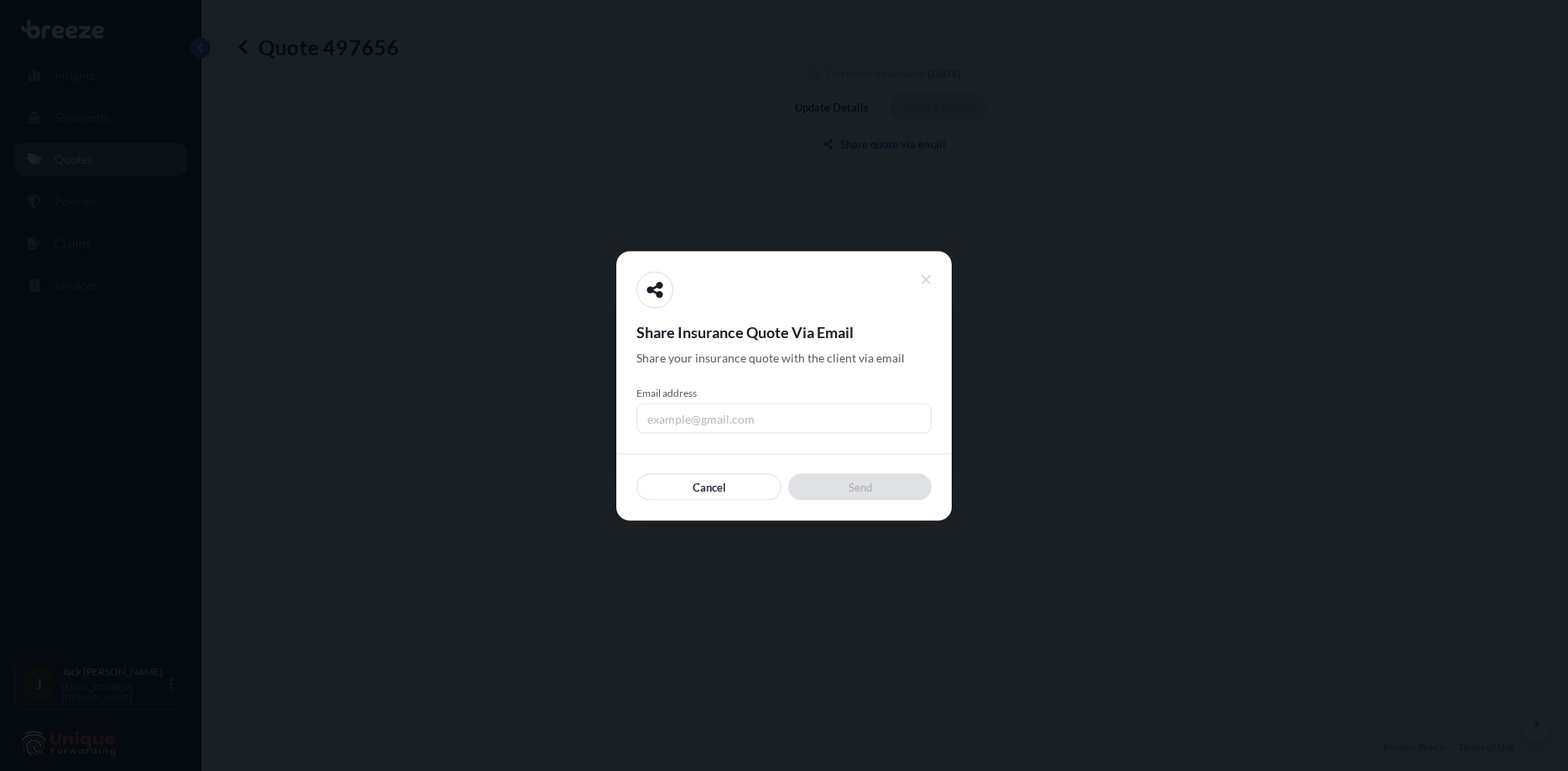
click at [775, 410] on input "Email address" at bounding box center [784, 417] width 295 height 30
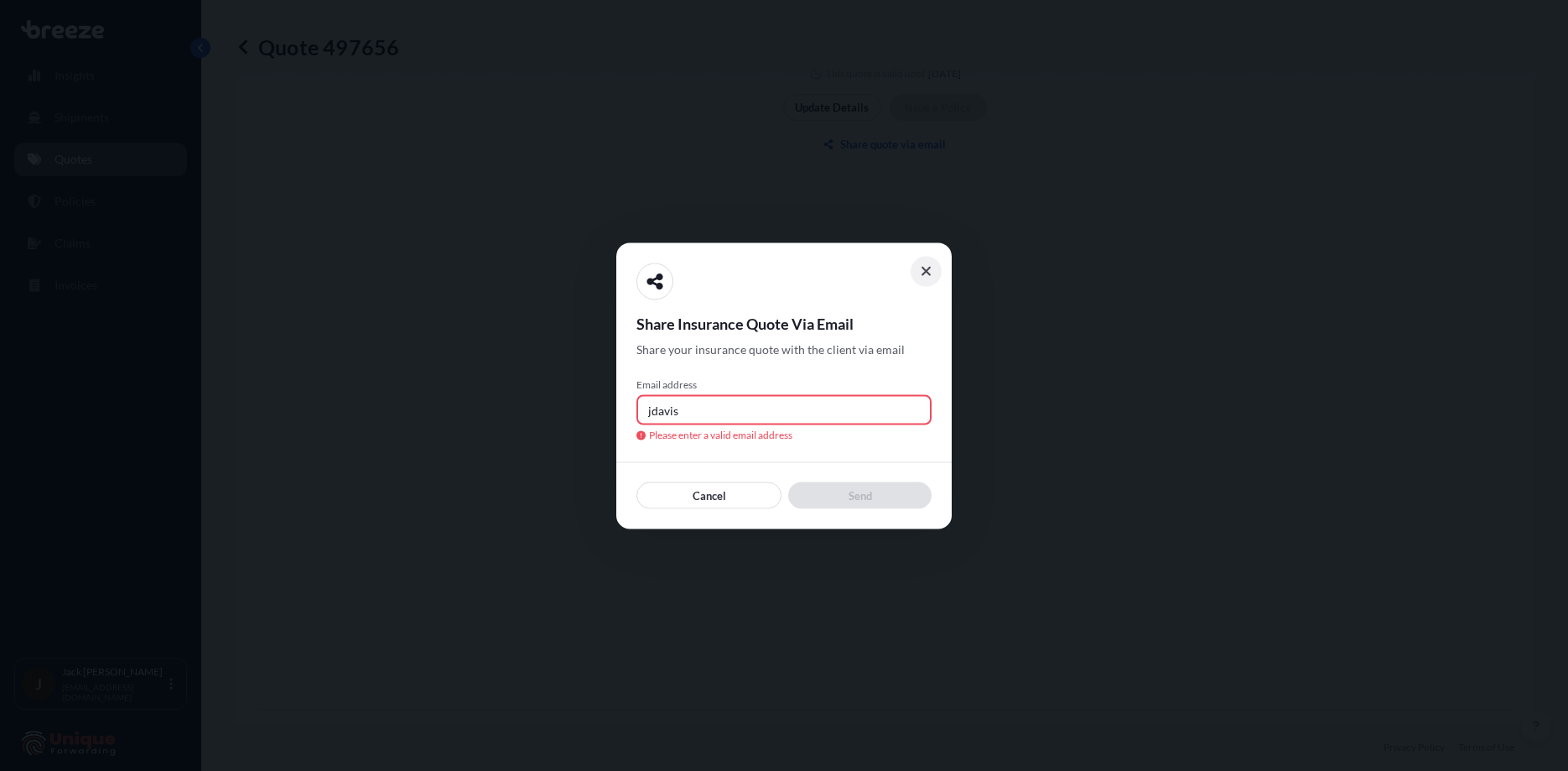
type input "jdavis"
click at [925, 268] on icon at bounding box center [926, 270] width 12 height 15
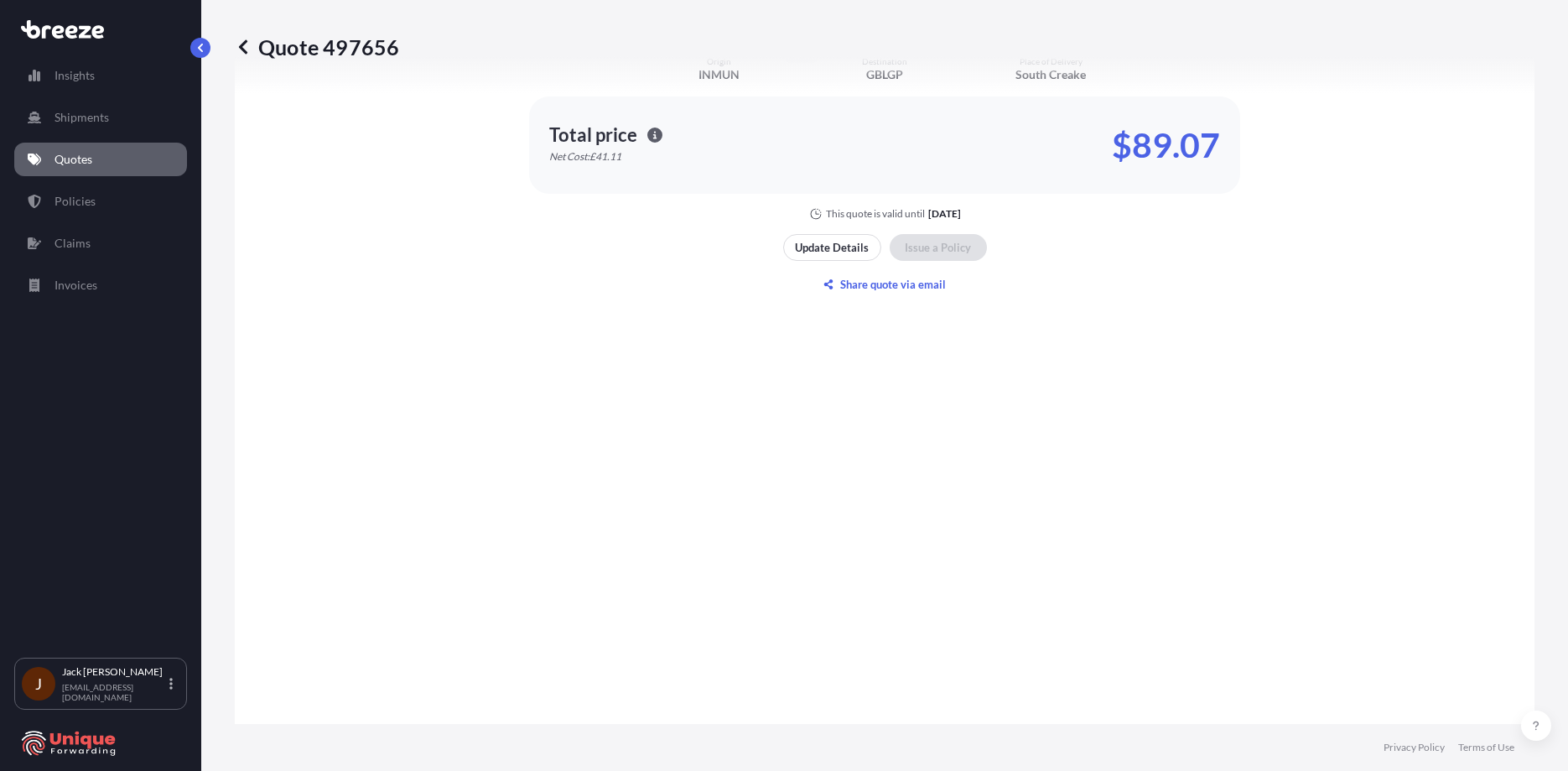
scroll to position [1281, 0]
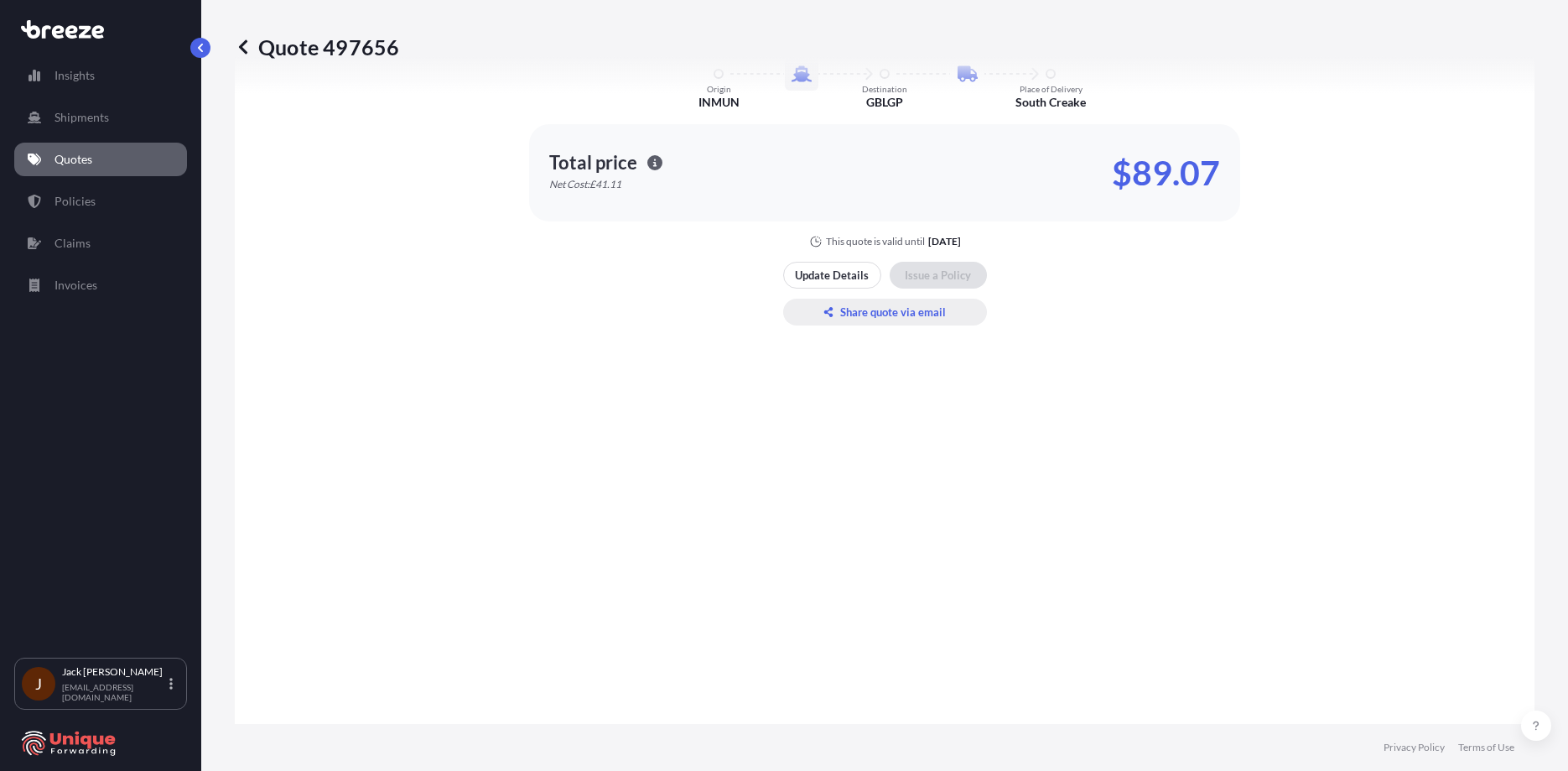
click at [956, 319] on button "Share quote via email" at bounding box center [885, 312] width 204 height 27
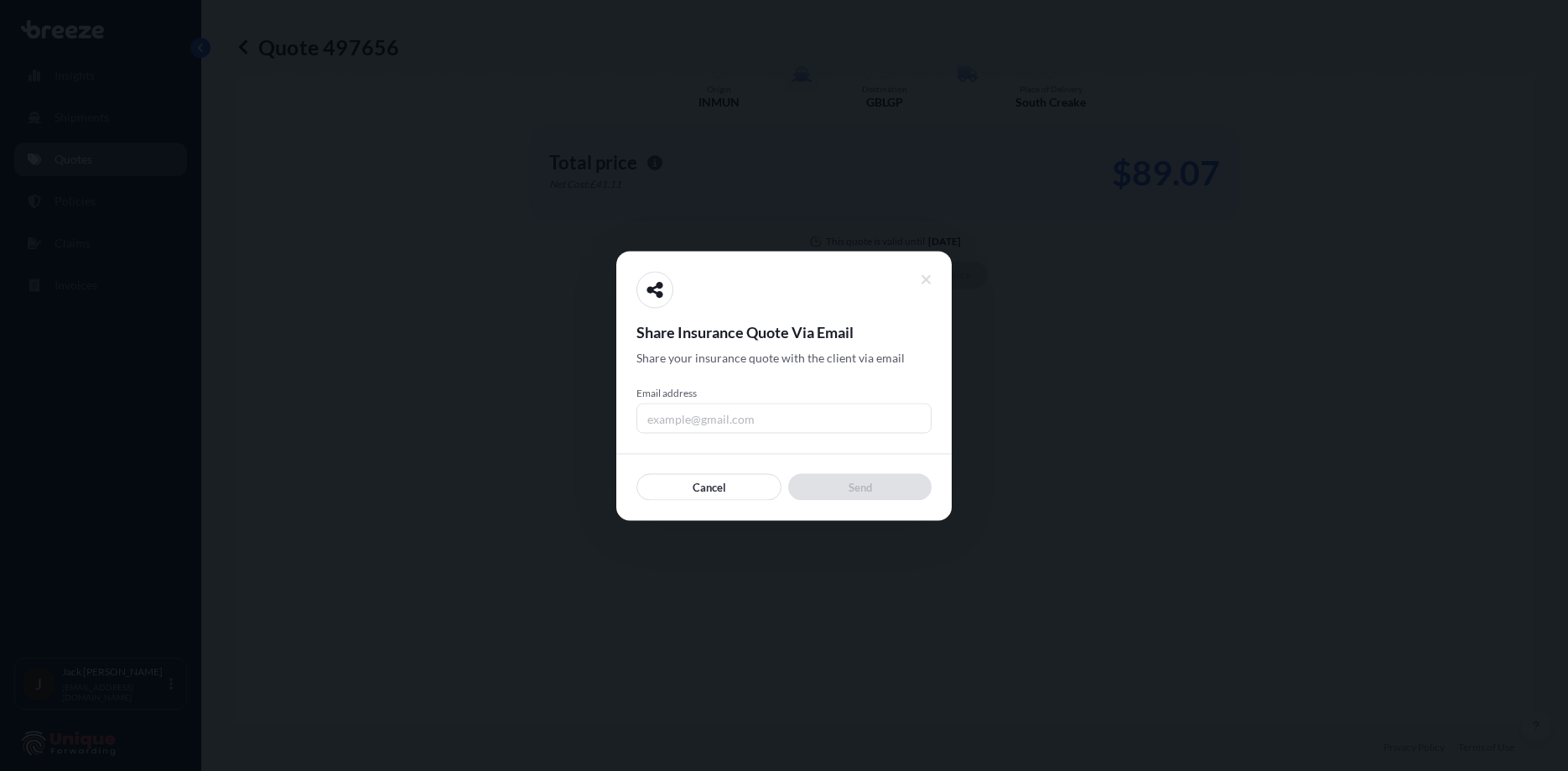
click at [852, 398] on span "Email address" at bounding box center [784, 392] width 295 height 13
click at [852, 402] on input "Email address" at bounding box center [784, 417] width 295 height 30
click at [860, 417] on input "Email address" at bounding box center [784, 417] width 295 height 30
type input "[EMAIL_ADDRESS][DOMAIN_NAME]"
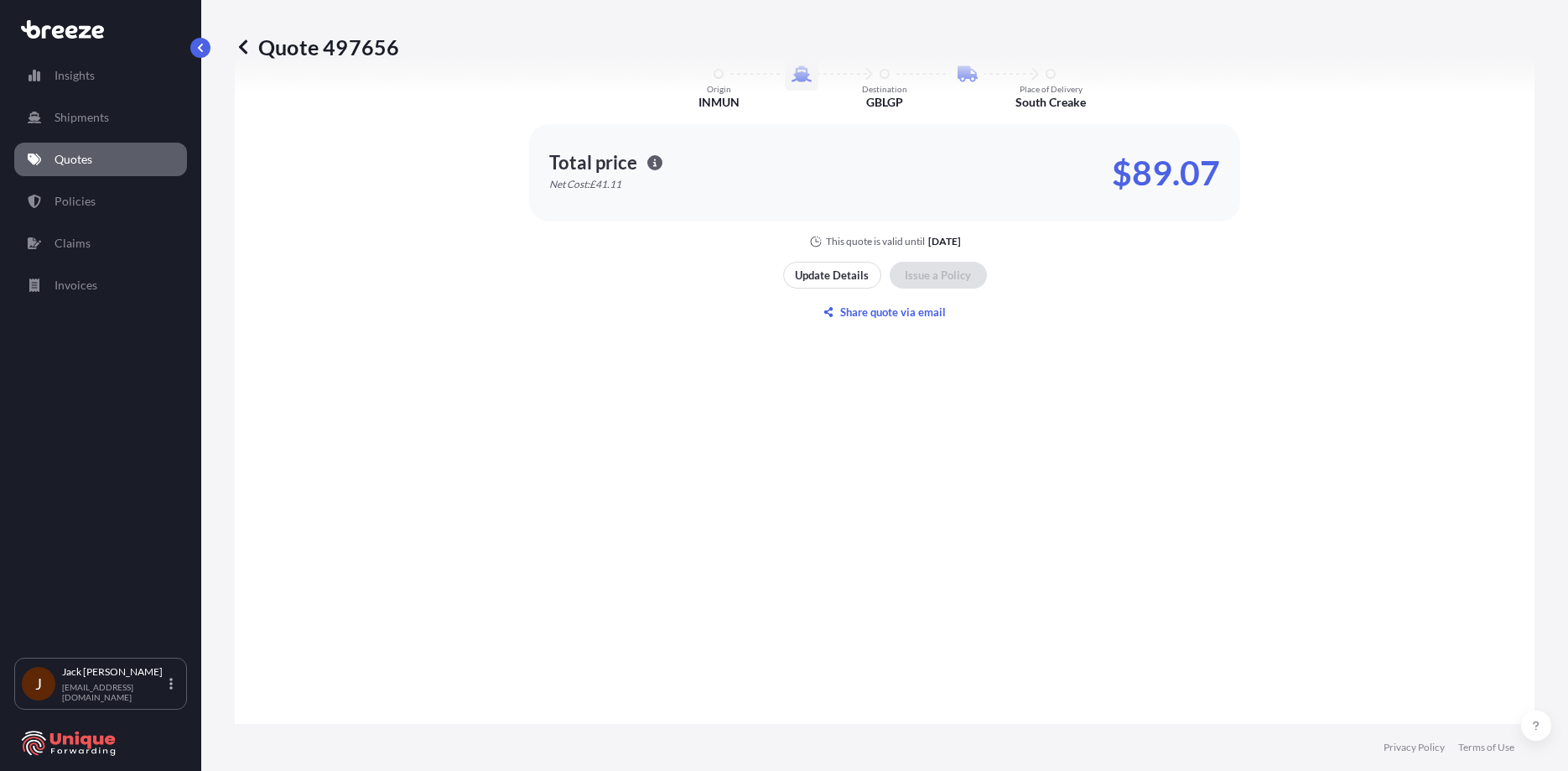
click at [1182, 429] on div "Here's your insurance offer Commodity Category Furniture (New) Insured Value $ …" at bounding box center [885, 129] width 1253 height 1460
